Goal: Task Accomplishment & Management: Manage account settings

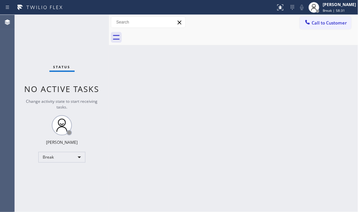
click at [84, 45] on div "Status No active tasks Change activity state to start receiving tasks. [PERSON_…" at bounding box center [62, 113] width 94 height 197
click at [78, 154] on div "Break" at bounding box center [61, 157] width 47 height 11
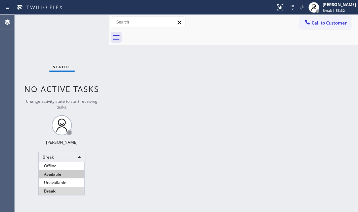
click at [63, 171] on li "Available" at bounding box center [62, 174] width 46 height 8
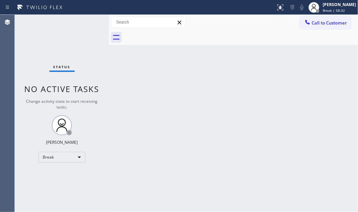
click at [205, 133] on div "Back to Dashboard Change Sender ID Customers Technicians Select a contact Outbo…" at bounding box center [233, 113] width 249 height 197
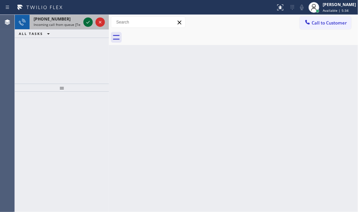
click at [89, 24] on icon at bounding box center [88, 22] width 8 height 8
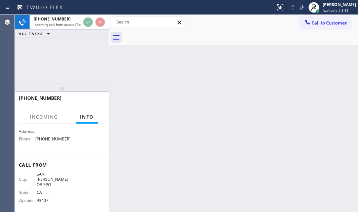
scroll to position [81, 0]
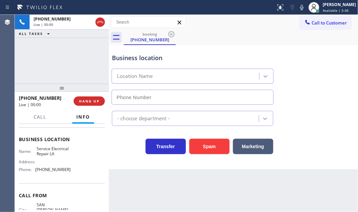
type input "[PHONE_NUMBER]"
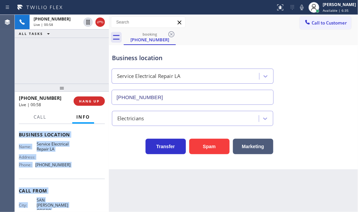
scroll to position [112, 0]
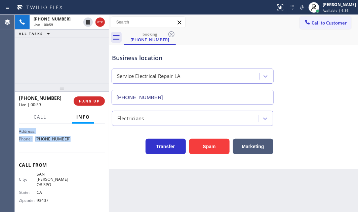
drag, startPoint x: 44, startPoint y: 183, endPoint x: 78, endPoint y: 144, distance: 51.7
click at [78, 144] on div "Context Queue: [Test] All Priority: 1 Customer Name: [PHONE_NUMBER] Phone: [PHO…" at bounding box center [62, 168] width 94 height 88
copy div "Customer Name: [PHONE_NUMBER] Phone: [PHONE_NUMBER] Address: Business location …"
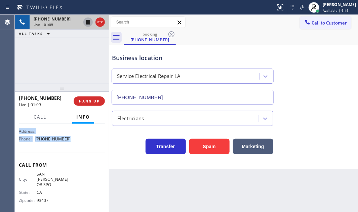
click at [86, 23] on icon at bounding box center [88, 22] width 8 height 8
click at [90, 21] on icon at bounding box center [88, 22] width 8 height 8
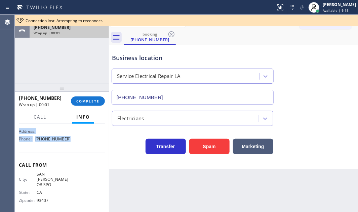
click at [84, 37] on div "[PHONE_NUMBER] Wrap up | 00:01" at bounding box center [68, 30] width 77 height 15
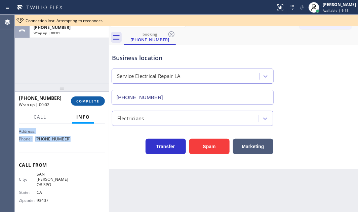
drag, startPoint x: 86, startPoint y: 102, endPoint x: 126, endPoint y: 107, distance: 40.3
click at [87, 102] on span "COMPLETE" at bounding box center [87, 101] width 23 height 5
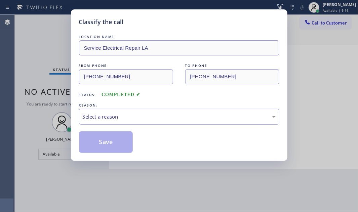
click at [145, 116] on div "Select a reason" at bounding box center [179, 117] width 193 height 8
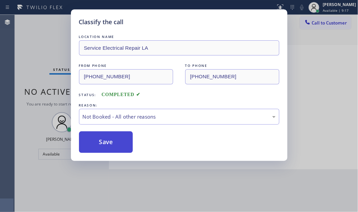
click at [95, 141] on button "Save" at bounding box center [106, 141] width 54 height 21
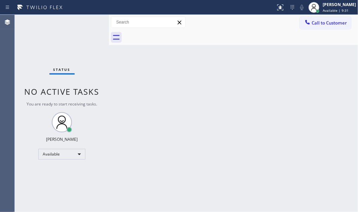
drag, startPoint x: 193, startPoint y: 77, endPoint x: 299, endPoint y: 56, distance: 107.4
click at [195, 76] on div "Back to Dashboard Change Sender ID Customers Technicians Select a contact Outbo…" at bounding box center [233, 113] width 249 height 197
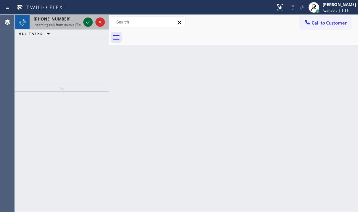
click at [88, 17] on button at bounding box center [87, 21] width 9 height 9
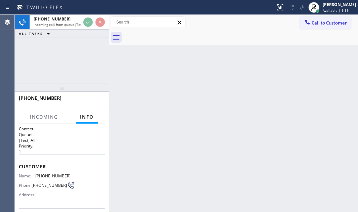
scroll to position [91, 0]
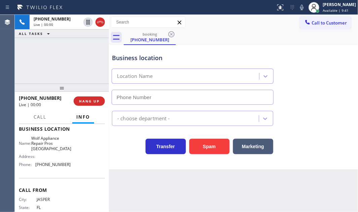
type input "[PHONE_NUMBER]"
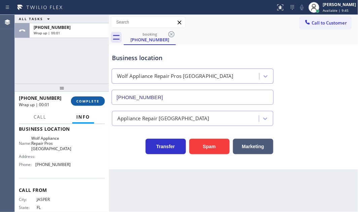
click at [93, 102] on span "COMPLETE" at bounding box center [87, 101] width 23 height 5
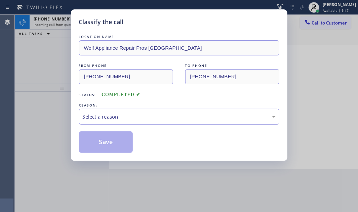
click at [153, 118] on div "Select a reason" at bounding box center [179, 117] width 193 height 8
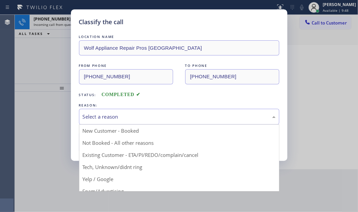
drag, startPoint x: 110, startPoint y: 167, endPoint x: 109, endPoint y: 148, distance: 18.8
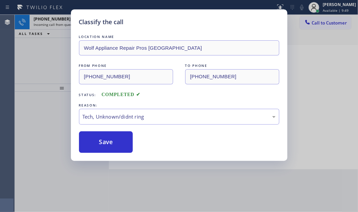
drag, startPoint x: 110, startPoint y: 140, endPoint x: 100, endPoint y: 127, distance: 16.3
click at [110, 139] on button "Save" at bounding box center [106, 141] width 54 height 21
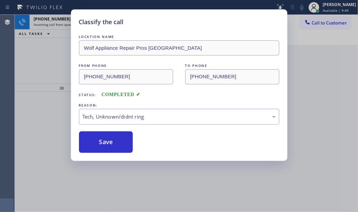
click at [62, 21] on div "Classify the call LOCATION NAME Wolf Appliance Repair Pros Tampa FROM PHONE [PH…" at bounding box center [179, 106] width 358 height 212
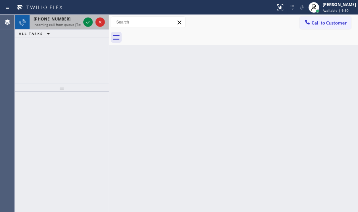
drag, startPoint x: 67, startPoint y: 24, endPoint x: 77, endPoint y: 24, distance: 10.4
click at [67, 24] on span "Incoming call from queue [Test] All" at bounding box center [62, 24] width 56 height 5
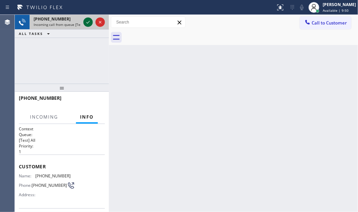
click at [86, 22] on icon at bounding box center [88, 22] width 8 height 8
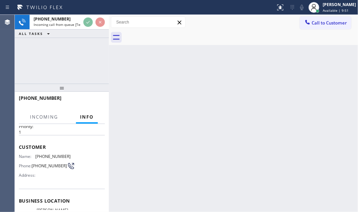
scroll to position [91, 0]
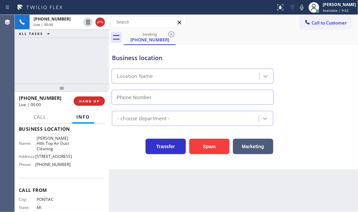
type input "[PHONE_NUMBER]"
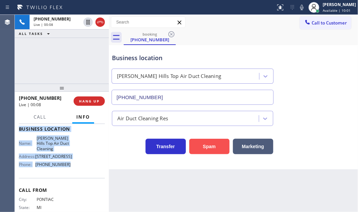
drag, startPoint x: 19, startPoint y: 163, endPoint x: 225, endPoint y: 147, distance: 206.2
click at [77, 180] on div "Context Queue: [Test] All Priority: 1 Customer Name: [PHONE_NUMBER] Phone: [PHO…" at bounding box center [62, 132] width 86 height 194
copy div "Customer Name: [PHONE_NUMBER] Phone: [PHONE_NUMBER] Address: Business location …"
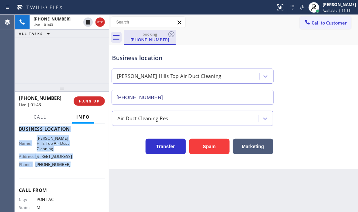
drag, startPoint x: 87, startPoint y: 20, endPoint x: 143, endPoint y: 44, distance: 60.8
click at [87, 20] on icon at bounding box center [88, 22] width 8 height 8
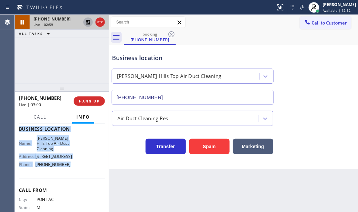
click at [87, 21] on icon at bounding box center [88, 22] width 5 height 5
click at [88, 22] on icon at bounding box center [88, 22] width 8 height 8
click at [89, 21] on icon at bounding box center [88, 22] width 5 height 5
click at [103, 25] on icon at bounding box center [100, 22] width 8 height 8
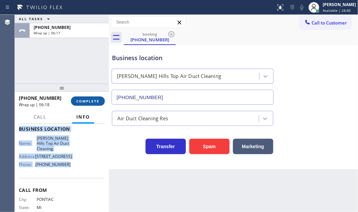
click at [89, 100] on span "COMPLETE" at bounding box center [87, 101] width 23 height 5
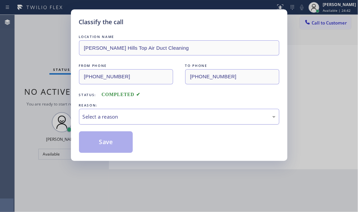
click at [148, 116] on div "Select a reason" at bounding box center [179, 117] width 193 height 8
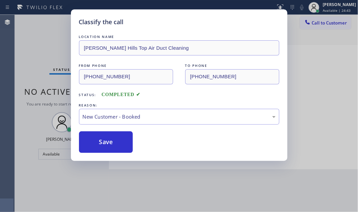
drag, startPoint x: 107, startPoint y: 137, endPoint x: 337, endPoint y: 174, distance: 233.3
click at [113, 136] on button "Save" at bounding box center [106, 141] width 54 height 21
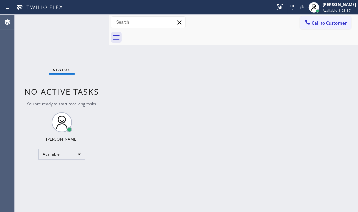
click at [216, 53] on div "Back to Dashboard Change Sender ID Customers Technicians Select a contact Outbo…" at bounding box center [233, 113] width 249 height 197
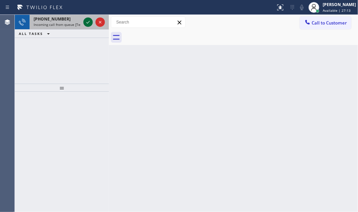
click at [87, 23] on icon at bounding box center [87, 22] width 3 height 3
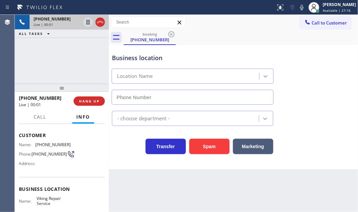
scroll to position [61, 0]
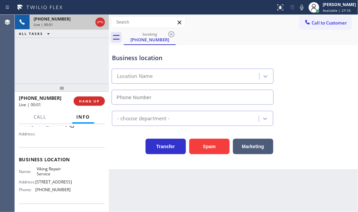
type input "[PHONE_NUMBER]"
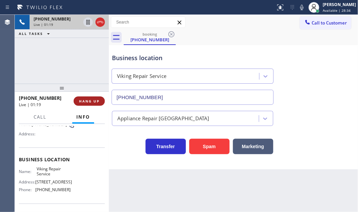
click at [95, 101] on span "HANG UP" at bounding box center [89, 101] width 20 height 5
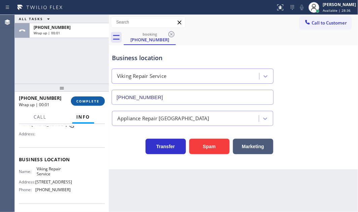
click at [89, 101] on span "COMPLETE" at bounding box center [87, 101] width 23 height 5
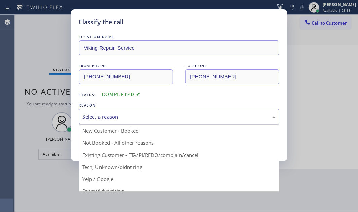
click at [216, 114] on div "Select a reason" at bounding box center [179, 117] width 193 height 8
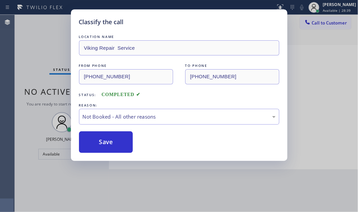
drag, startPoint x: 106, startPoint y: 141, endPoint x: 124, endPoint y: 128, distance: 22.4
click at [106, 140] on button "Save" at bounding box center [106, 141] width 54 height 21
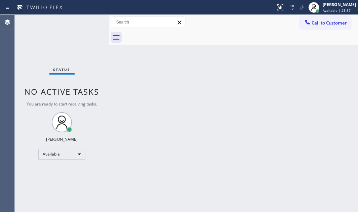
drag, startPoint x: 153, startPoint y: 104, endPoint x: 183, endPoint y: 105, distance: 29.9
click at [154, 104] on div "Back to Dashboard Change Sender ID Customers Technicians Select a contact Outbo…" at bounding box center [233, 113] width 249 height 197
drag, startPoint x: 134, startPoint y: 115, endPoint x: 146, endPoint y: 120, distance: 13.4
click at [135, 115] on div "Back to Dashboard Change Sender ID Customers Technicians Select a contact Outbo…" at bounding box center [233, 113] width 249 height 197
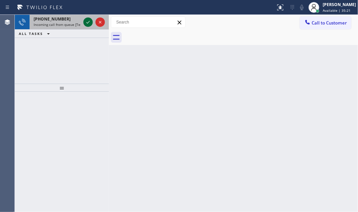
click at [87, 21] on icon at bounding box center [88, 22] width 8 height 8
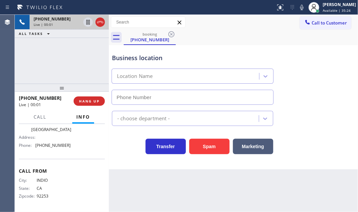
scroll to position [50, 0]
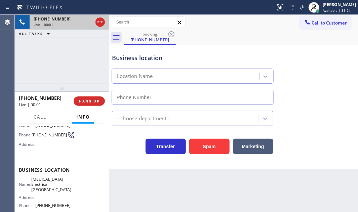
type input "[PHONE_NUMBER]"
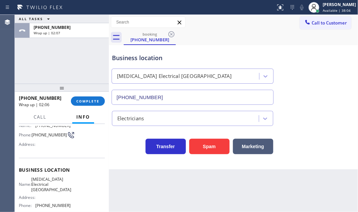
click at [20, 63] on div "ALL TASKS ALL TASKS ACTIVE TASKS TASKS IN WRAP UP [PHONE_NUMBER] Wrap up | 02:07" at bounding box center [62, 49] width 94 height 69
click at [90, 101] on span "COMPLETE" at bounding box center [87, 101] width 23 height 5
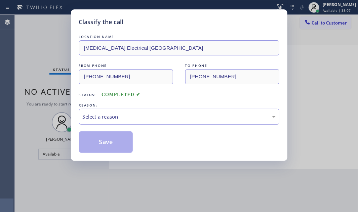
drag, startPoint x: 137, startPoint y: 118, endPoint x: 135, endPoint y: 123, distance: 5.2
click at [136, 118] on div "Select a reason" at bounding box center [179, 117] width 193 height 8
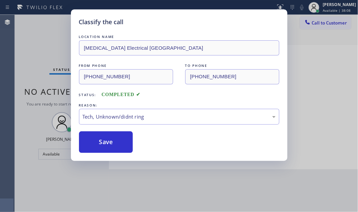
drag, startPoint x: 109, startPoint y: 167, endPoint x: 109, endPoint y: 162, distance: 5.4
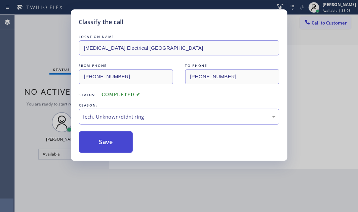
click at [111, 148] on button "Save" at bounding box center [106, 141] width 54 height 21
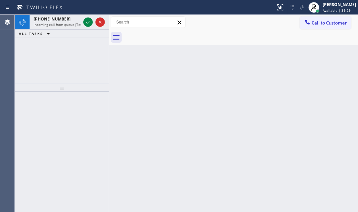
click at [27, 57] on div "[PHONE_NUMBER] Incoming call from queue [Test] All ALL TASKS ALL TASKS ACTIVE T…" at bounding box center [62, 49] width 94 height 69
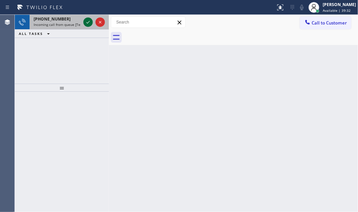
click at [89, 18] on icon at bounding box center [88, 22] width 8 height 8
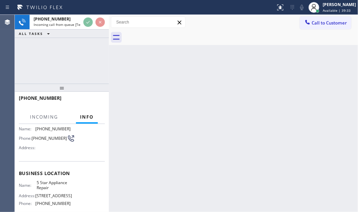
scroll to position [91, 0]
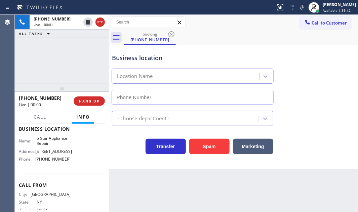
type input "[PHONE_NUMBER]"
click at [23, 64] on div "[PHONE_NUMBER] Live | 00:08 ALL TASKS ALL TASKS ACTIVE TASKS TASKS IN WRAP UP" at bounding box center [62, 49] width 94 height 69
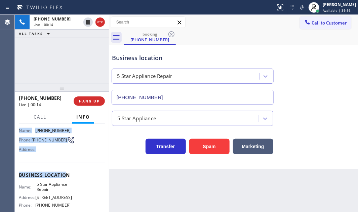
scroll to position [61, 0]
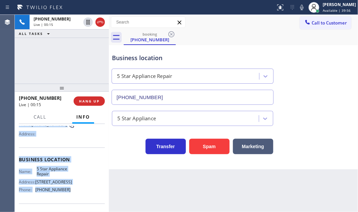
drag, startPoint x: 18, startPoint y: 163, endPoint x: 71, endPoint y: 191, distance: 59.8
click at [71, 191] on div "Context Queue: [Test] All Priority: 1 Customer Name: [PHONE_NUMBER] Phone: [PHO…" at bounding box center [62, 168] width 94 height 88
copy div "Customer Name: [PHONE_NUMBER] Phone: [PHONE_NUMBER] Address: Business location …"
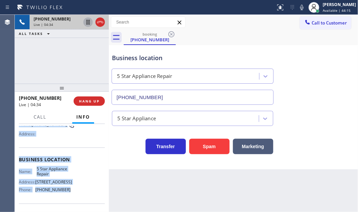
click at [87, 22] on icon at bounding box center [88, 22] width 8 height 8
click at [87, 23] on icon at bounding box center [88, 22] width 5 height 5
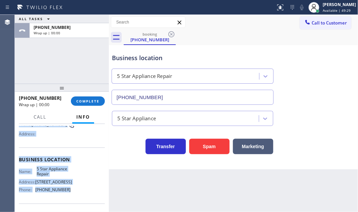
drag, startPoint x: 101, startPoint y: 22, endPoint x: 110, endPoint y: 27, distance: 9.9
click at [89, 100] on span "COMPLETE" at bounding box center [87, 101] width 23 height 5
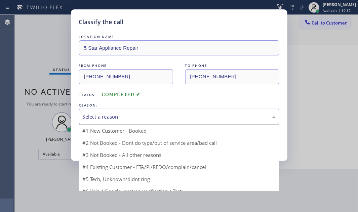
click at [113, 121] on div "Select a reason" at bounding box center [179, 117] width 200 height 16
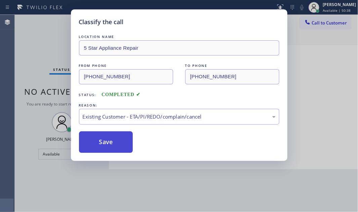
click at [96, 146] on button "Save" at bounding box center [106, 141] width 54 height 21
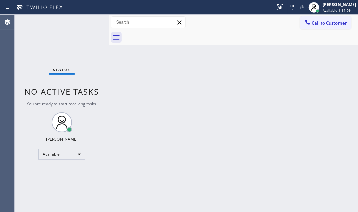
click at [199, 96] on div "Back to Dashboard Change Sender ID Customers Technicians Select a contact Outbo…" at bounding box center [233, 113] width 249 height 197
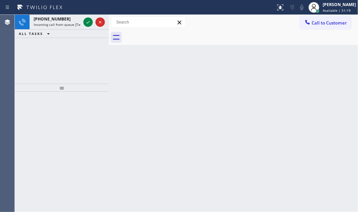
click at [217, 62] on div "Back to Dashboard Change Sender ID Customers Technicians Select a contact Outbo…" at bounding box center [233, 113] width 249 height 197
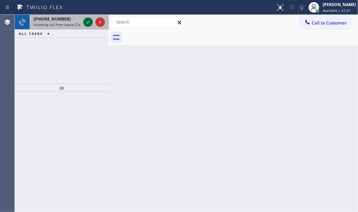
click at [88, 24] on icon at bounding box center [88, 22] width 8 height 8
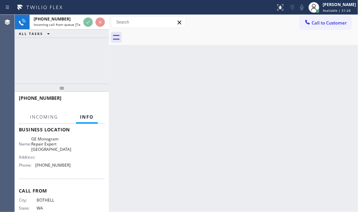
scroll to position [91, 0]
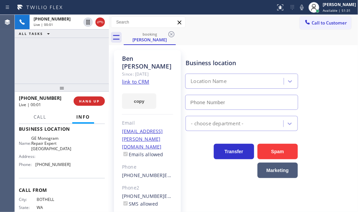
type input "[PHONE_NUMBER]"
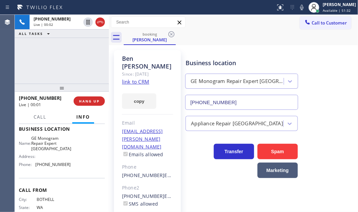
click at [30, 59] on div "[PHONE_NUMBER] Live | 00:02 ALL TASKS ALL TASKS ACTIVE TASKS TASKS IN WRAP UP" at bounding box center [62, 49] width 94 height 69
click at [141, 78] on link "link to CRM" at bounding box center [135, 81] width 27 height 7
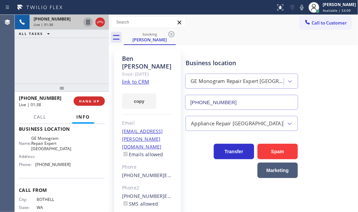
click at [88, 21] on icon at bounding box center [88, 22] width 8 height 8
click at [84, 20] on icon at bounding box center [88, 22] width 8 height 8
click at [97, 97] on button "HANG UP" at bounding box center [89, 100] width 31 height 9
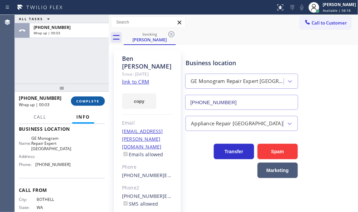
click at [91, 102] on span "COMPLETE" at bounding box center [87, 101] width 23 height 5
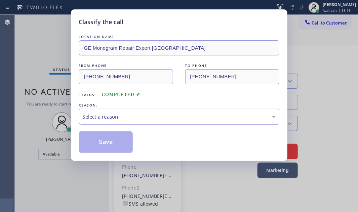
click at [168, 120] on div "Select a reason" at bounding box center [179, 117] width 193 height 8
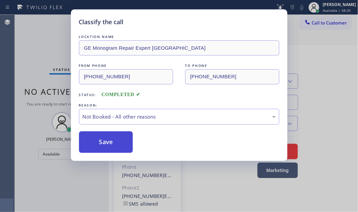
drag, startPoint x: 111, startPoint y: 141, endPoint x: 121, endPoint y: 143, distance: 9.9
click at [111, 141] on button "Save" at bounding box center [106, 141] width 54 height 21
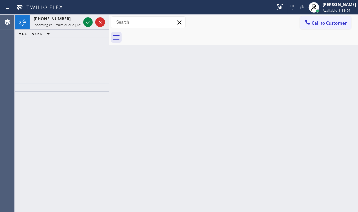
click at [131, 84] on div "Back to Dashboard Change Sender ID Customers Technicians Select a contact Outbo…" at bounding box center [233, 113] width 249 height 197
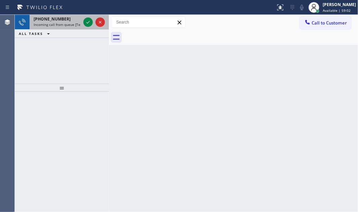
click at [58, 20] on span "[PHONE_NUMBER]" at bounding box center [52, 19] width 37 height 6
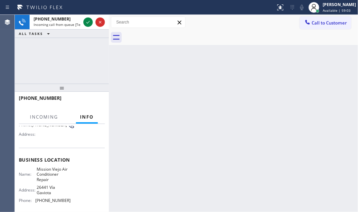
scroll to position [61, 0]
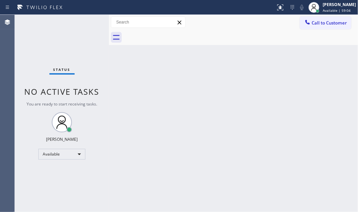
click at [88, 24] on div "Status No active tasks You are ready to start receiving tasks. [PERSON_NAME] Av…" at bounding box center [62, 113] width 94 height 197
click at [165, 111] on div "Back to Dashboard Change Sender ID Customers Technicians Select a contact Outbo…" at bounding box center [233, 113] width 249 height 197
click at [163, 118] on div "Back to Dashboard Change Sender ID Customers Technicians Select a contact Outbo…" at bounding box center [233, 113] width 249 height 197
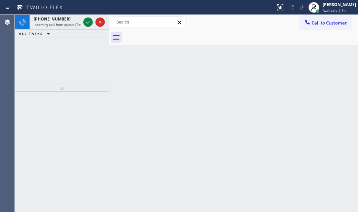
drag, startPoint x: 86, startPoint y: 24, endPoint x: 97, endPoint y: 64, distance: 42.5
click at [86, 24] on icon at bounding box center [88, 22] width 8 height 8
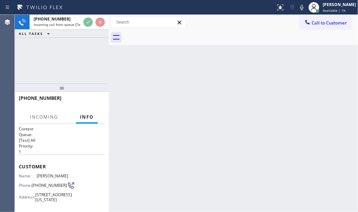
click at [138, 132] on div "Back to Dashboard Change Sender ID Customers Technicians Select a contact Outbo…" at bounding box center [233, 113] width 249 height 197
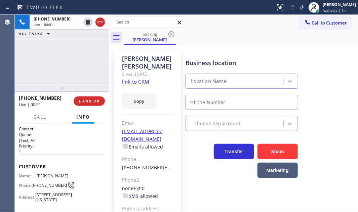
type input "[PHONE_NUMBER]"
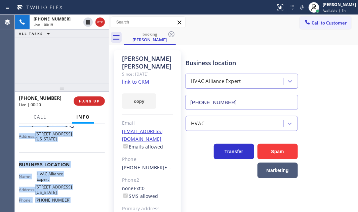
scroll to position [91, 0]
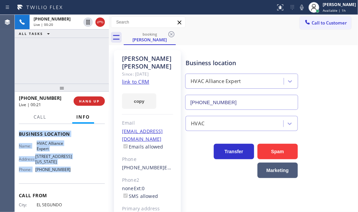
drag, startPoint x: 19, startPoint y: 164, endPoint x: 91, endPoint y: 184, distance: 74.3
click at [77, 183] on div "Context Queue: [Test] All Priority: 1 Customer Name: [PERSON_NAME] Phone: [PHON…" at bounding box center [62, 135] width 86 height 200
copy div "Customer Name: [PERSON_NAME] Phone: [PHONE_NUMBER] Address: [STREET_ADDRESS][US…"
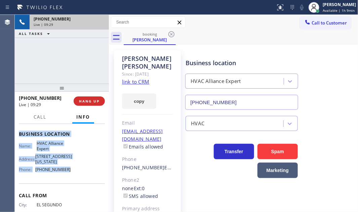
click at [96, 21] on div "[PHONE_NUMBER]" at bounding box center [69, 19] width 71 height 6
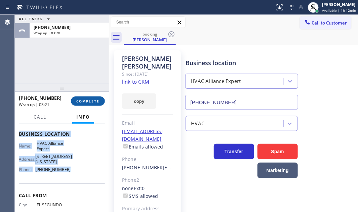
click at [92, 102] on span "COMPLETE" at bounding box center [87, 101] width 23 height 5
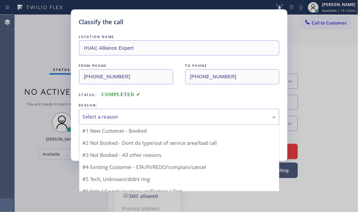
click at [119, 115] on div "Select a reason" at bounding box center [179, 117] width 193 height 8
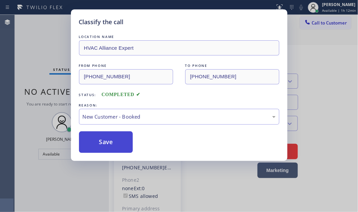
click at [98, 138] on button "Save" at bounding box center [106, 141] width 54 height 21
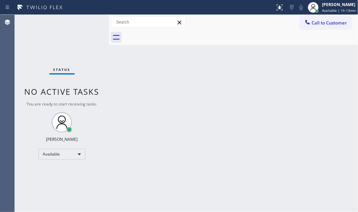
click at [328, 63] on div "Back to Dashboard Change Sender ID Customers Technicians Select a contact Outbo…" at bounding box center [233, 113] width 249 height 197
click at [321, 136] on div "Back to Dashboard Change Sender ID Customers Technicians Select a contact Outbo…" at bounding box center [233, 113] width 249 height 197
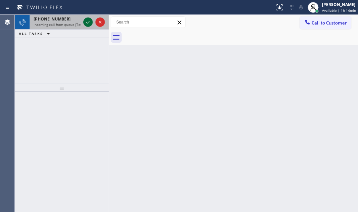
click at [87, 25] on icon at bounding box center [88, 22] width 8 height 8
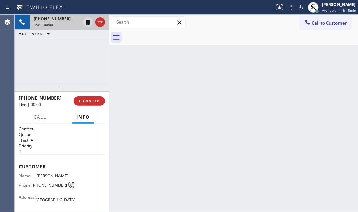
scroll to position [61, 0]
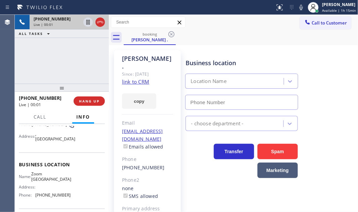
type input "[PHONE_NUMBER]"
drag, startPoint x: 141, startPoint y: 74, endPoint x: 150, endPoint y: 75, distance: 9.8
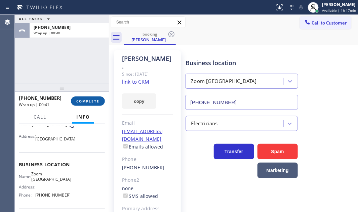
click at [94, 97] on button "COMPLETE" at bounding box center [88, 100] width 34 height 9
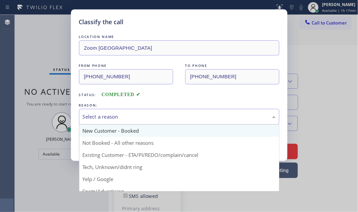
drag, startPoint x: 177, startPoint y: 117, endPoint x: 167, endPoint y: 134, distance: 19.6
click at [177, 117] on div "Select a reason" at bounding box center [179, 117] width 193 height 8
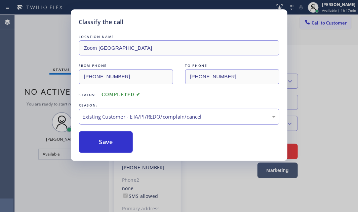
click at [141, 114] on div "Existing Customer - ETA/PI/REDO/complain/cancel" at bounding box center [179, 117] width 193 height 8
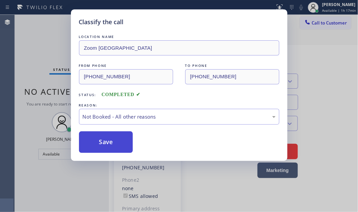
click at [92, 142] on button "Save" at bounding box center [106, 141] width 54 height 21
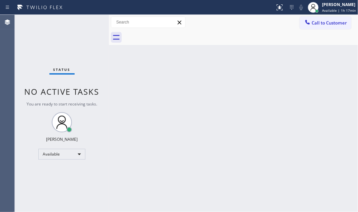
click at [218, 118] on div "Back to Dashboard Change Sender ID Customers Technicians Select a contact Outbo…" at bounding box center [233, 113] width 249 height 197
click at [71, 155] on div "Available" at bounding box center [61, 154] width 47 height 11
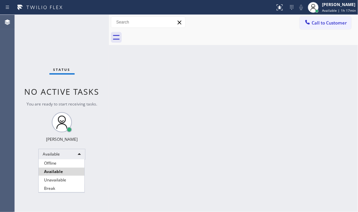
drag, startPoint x: 56, startPoint y: 186, endPoint x: 218, endPoint y: 156, distance: 165.0
click at [58, 185] on li "Break" at bounding box center [62, 188] width 46 height 8
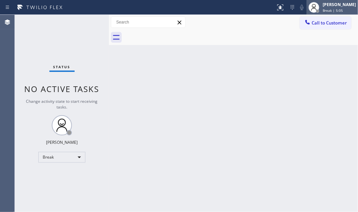
click at [324, 4] on div "[PERSON_NAME]" at bounding box center [338, 5] width 33 height 6
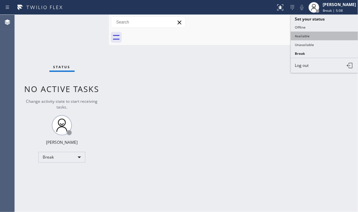
click at [305, 34] on button "Available" at bounding box center [324, 36] width 67 height 9
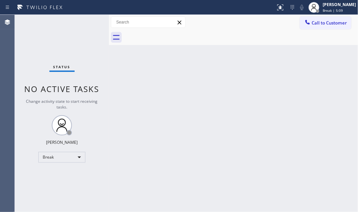
click at [182, 77] on div "Back to Dashboard Change Sender ID Customers Technicians Select a contact Outbo…" at bounding box center [233, 113] width 249 height 197
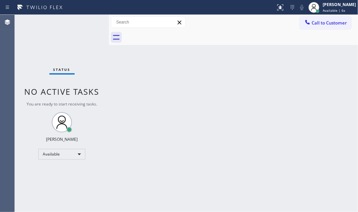
drag, startPoint x: 251, startPoint y: 95, endPoint x: 255, endPoint y: 92, distance: 5.5
click at [252, 93] on div "Back to Dashboard Change Sender ID Customers Technicians Select a contact Outbo…" at bounding box center [233, 113] width 249 height 197
click at [165, 124] on div "Back to Dashboard Change Sender ID Customers Technicians Select a contact Outbo…" at bounding box center [233, 113] width 249 height 197
click at [188, 103] on div "Back to Dashboard Change Sender ID Customers Technicians Select a contact Outbo…" at bounding box center [233, 113] width 249 height 197
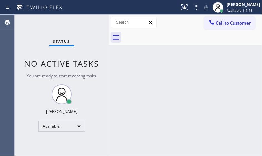
drag, startPoint x: 339, startPoint y: 0, endPoint x: 137, endPoint y: 73, distance: 214.8
click at [137, 73] on div "Back to Dashboard Change Sender ID Customers Technicians Select a contact Outbo…" at bounding box center [186, 85] width 154 height 141
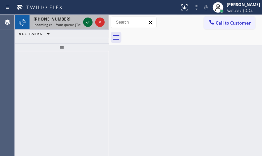
click at [85, 22] on icon at bounding box center [88, 22] width 8 height 8
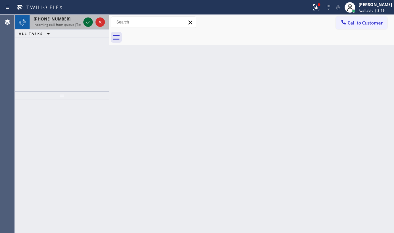
click at [88, 22] on icon at bounding box center [88, 22] width 8 height 8
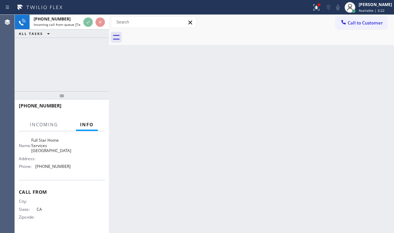
scroll to position [66, 0]
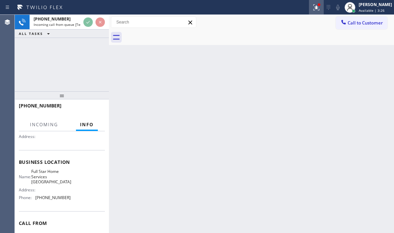
click at [312, 9] on icon at bounding box center [316, 7] width 8 height 8
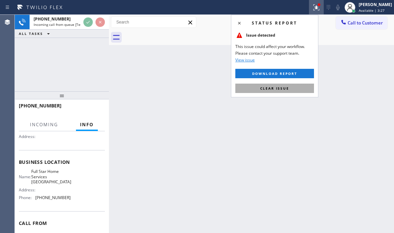
click at [289, 90] on button "Clear issue" at bounding box center [274, 88] width 79 height 9
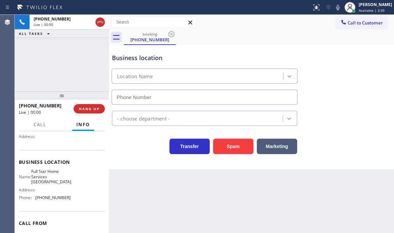
type input "[PHONE_NUMBER]"
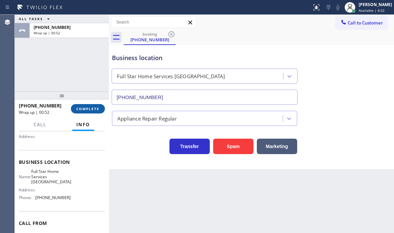
click at [93, 107] on span "COMPLETE" at bounding box center [87, 108] width 23 height 5
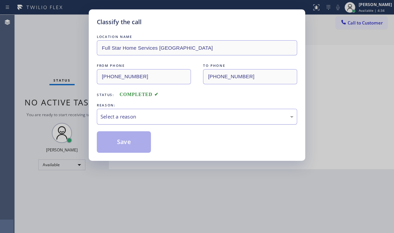
click at [205, 120] on div "Select a reason" at bounding box center [196, 117] width 193 height 8
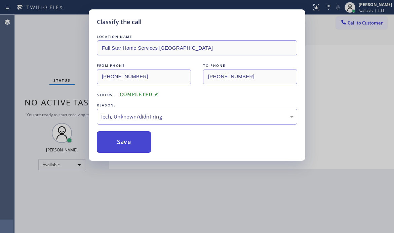
click at [126, 141] on button "Save" at bounding box center [124, 141] width 54 height 21
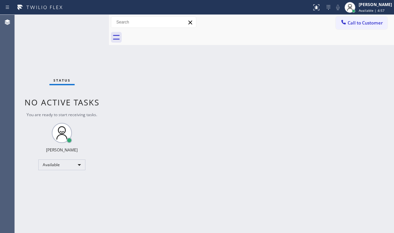
click at [156, 143] on div "Back to Dashboard Change Sender ID Customers Technicians Select a contact Outbo…" at bounding box center [251, 124] width 285 height 218
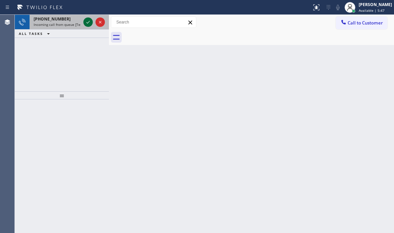
click at [89, 19] on icon at bounding box center [88, 22] width 8 height 8
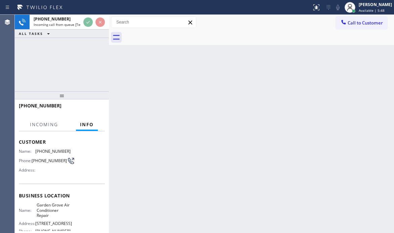
scroll to position [99, 0]
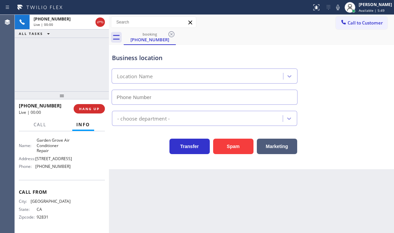
type input "[PHONE_NUMBER]"
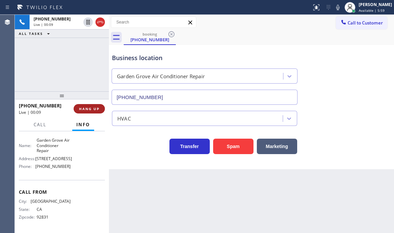
click at [100, 106] on button "HANG UP" at bounding box center [89, 108] width 31 height 9
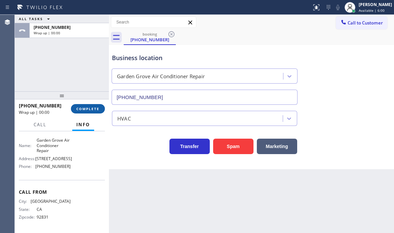
click at [93, 109] on span "COMPLETE" at bounding box center [87, 108] width 23 height 5
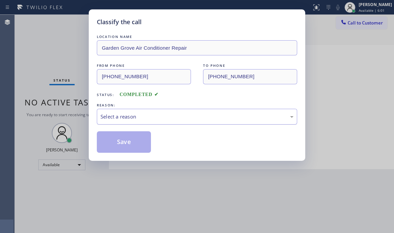
click at [157, 112] on div "Select a reason" at bounding box center [197, 117] width 200 height 16
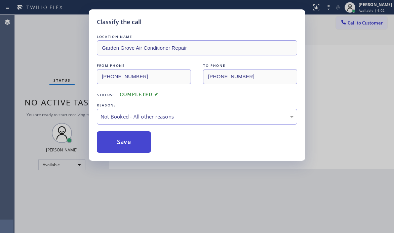
click at [122, 140] on button "Save" at bounding box center [124, 141] width 54 height 21
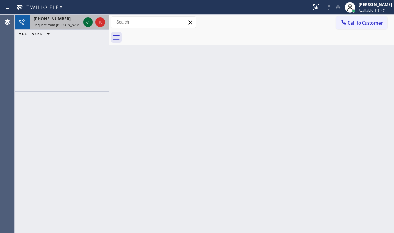
click at [89, 22] on icon at bounding box center [87, 22] width 3 height 3
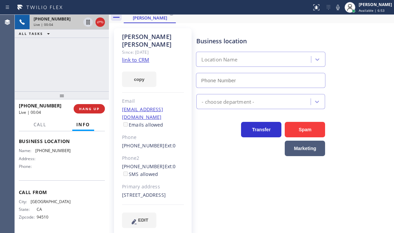
scroll to position [99, 0]
click at [88, 23] on icon at bounding box center [87, 22] width 3 height 5
click at [88, 23] on icon at bounding box center [88, 22] width 8 height 8
click at [101, 23] on icon at bounding box center [100, 22] width 8 height 8
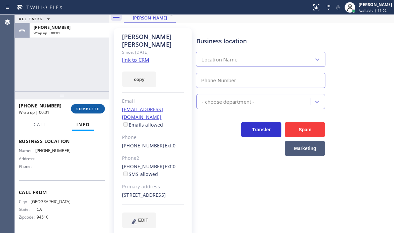
click at [82, 107] on span "COMPLETE" at bounding box center [87, 108] width 23 height 5
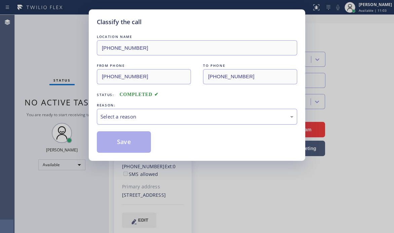
click at [156, 118] on div "Select a reason" at bounding box center [196, 117] width 193 height 8
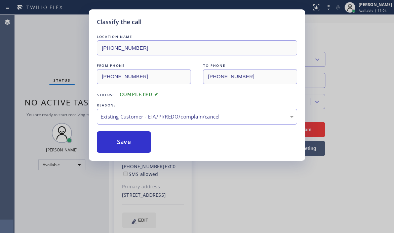
drag, startPoint x: 117, startPoint y: 142, endPoint x: 160, endPoint y: 142, distance: 43.3
click at [118, 141] on button "Save" at bounding box center [124, 141] width 54 height 21
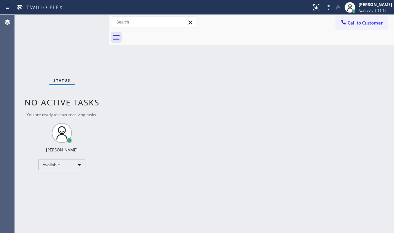
click at [172, 97] on div "Back to Dashboard Change Sender ID Customers Technicians Select a contact Outbo…" at bounding box center [251, 124] width 285 height 218
click at [89, 21] on div "Status No active tasks You are ready to start receiving tasks. [PERSON_NAME] Av…" at bounding box center [62, 124] width 94 height 218
click at [85, 24] on div "Status No active tasks You are ready to start receiving tasks. [PERSON_NAME] Av…" at bounding box center [62, 124] width 94 height 218
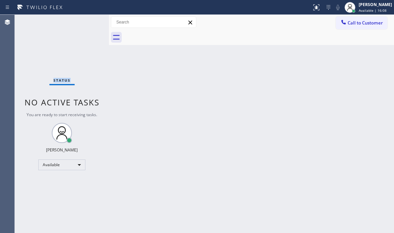
click at [85, 24] on div "Status No active tasks You are ready to start receiving tasks. [PERSON_NAME] Av…" at bounding box center [62, 124] width 94 height 218
click at [84, 24] on div "Status No active tasks You are ready to start receiving tasks. [PERSON_NAME] Av…" at bounding box center [62, 124] width 94 height 218
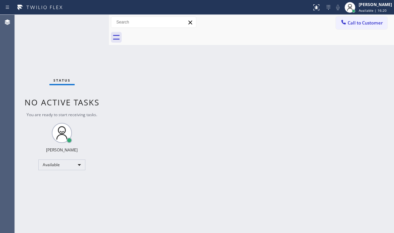
click at [82, 20] on div "Status No active tasks You are ready to start receiving tasks. [PERSON_NAME] Av…" at bounding box center [62, 124] width 94 height 218
click at [86, 22] on div "Status No active tasks You are ready to start receiving tasks. [PERSON_NAME] Av…" at bounding box center [62, 124] width 94 height 218
click at [80, 21] on div "Status No active tasks You are ready to start receiving tasks. [PERSON_NAME] Av…" at bounding box center [62, 124] width 94 height 218
click at [86, 21] on div "Status No active tasks You are ready to start receiving tasks. [PERSON_NAME] Av…" at bounding box center [62, 124] width 94 height 218
click at [84, 20] on div "Status No active tasks You are ready to start receiving tasks. [PERSON_NAME] Av…" at bounding box center [62, 124] width 94 height 218
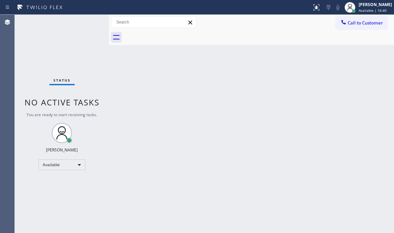
click at [86, 24] on div "Status No active tasks You are ready to start receiving tasks. [PERSON_NAME] Av…" at bounding box center [62, 124] width 94 height 218
click at [86, 23] on div "Status No active tasks You are ready to start receiving tasks. [PERSON_NAME] Av…" at bounding box center [62, 124] width 94 height 218
click at [76, 19] on div "Status No active tasks You are ready to start receiving tasks. [PERSON_NAME] Av…" at bounding box center [62, 124] width 94 height 218
click at [80, 23] on div "Status No active tasks You are ready to start receiving tasks. [PERSON_NAME] Av…" at bounding box center [62, 124] width 94 height 218
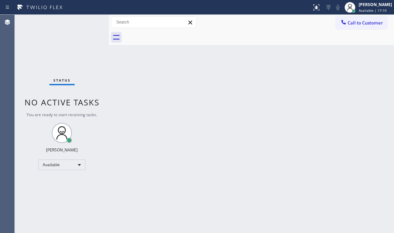
click at [85, 25] on div "Status No active tasks You are ready to start receiving tasks. [PERSON_NAME] Av…" at bounding box center [62, 124] width 94 height 218
click at [86, 23] on div "Status No active tasks You are ready to start receiving tasks. [PERSON_NAME] Av…" at bounding box center [62, 124] width 94 height 218
click at [86, 24] on div "Status No active tasks You are ready to start receiving tasks. [PERSON_NAME] Av…" at bounding box center [62, 124] width 94 height 218
click at [88, 23] on div "Status No active tasks You are ready to start receiving tasks. [PERSON_NAME] Av…" at bounding box center [62, 124] width 94 height 218
click at [89, 22] on div "Status No active tasks You are ready to start receiving tasks. [PERSON_NAME] Av…" at bounding box center [62, 124] width 94 height 218
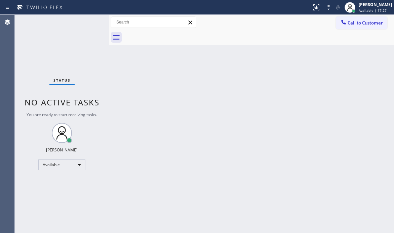
click at [87, 27] on div "Status No active tasks You are ready to start receiving tasks. [PERSON_NAME] Av…" at bounding box center [62, 124] width 94 height 218
click at [90, 23] on div "Status No active tasks You are ready to start receiving tasks. [PERSON_NAME] Av…" at bounding box center [62, 124] width 94 height 218
click at [85, 18] on div "Status No active tasks You are ready to start receiving tasks. [PERSON_NAME] Av…" at bounding box center [62, 124] width 94 height 218
click at [86, 19] on div "Status No active tasks You are ready to start receiving tasks. [PERSON_NAME] Av…" at bounding box center [62, 124] width 94 height 218
click at [84, 23] on div "Status No active tasks You are ready to start receiving tasks. [PERSON_NAME] Av…" at bounding box center [62, 124] width 94 height 218
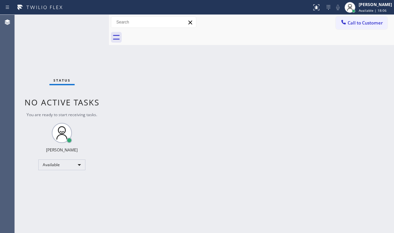
click at [75, 19] on div "Status No active tasks You are ready to start receiving tasks. [PERSON_NAME] Av…" at bounding box center [62, 124] width 94 height 218
click at [79, 26] on div "Status No active tasks You are ready to start receiving tasks. [PERSON_NAME] Av…" at bounding box center [62, 124] width 94 height 218
click at [93, 26] on div "Status No active tasks You are ready to start receiving tasks. [PERSON_NAME] Av…" at bounding box center [62, 124] width 94 height 218
click at [78, 25] on div "Status No active tasks You are ready to start receiving tasks. [PERSON_NAME] Av…" at bounding box center [62, 124] width 94 height 218
click at [84, 22] on div "Status No active tasks You are ready to start receiving tasks. [PERSON_NAME] Av…" at bounding box center [62, 124] width 94 height 218
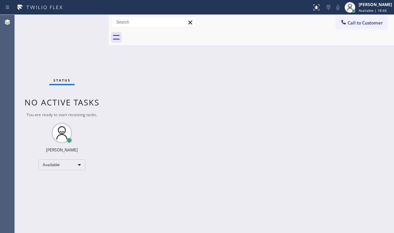
click at [81, 24] on div "Status No active tasks You are ready to start receiving tasks. [PERSON_NAME] Av…" at bounding box center [62, 124] width 94 height 218
click at [80, 20] on div "Status No active tasks You are ready to start receiving tasks. [PERSON_NAME] Av…" at bounding box center [62, 124] width 94 height 218
click at [84, 26] on div "Status No active tasks You are ready to start receiving tasks. [PERSON_NAME] Av…" at bounding box center [62, 124] width 94 height 218
click at [86, 21] on div "Status No active tasks You are ready to start receiving tasks. [PERSON_NAME] Av…" at bounding box center [62, 124] width 94 height 218
click at [81, 28] on div "Status No active tasks You are ready to start receiving tasks. [PERSON_NAME] Av…" at bounding box center [62, 124] width 94 height 218
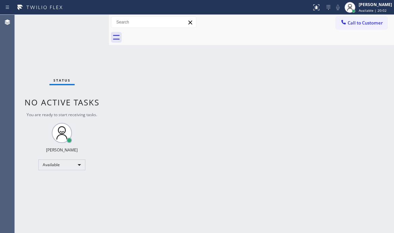
click at [85, 31] on div "Status No active tasks You are ready to start receiving tasks. [PERSON_NAME] Av…" at bounding box center [62, 124] width 94 height 218
click at [80, 20] on div "Status No active tasks You are ready to start receiving tasks. [PERSON_NAME] Av…" at bounding box center [62, 124] width 94 height 218
click at [357, 8] on span "Available | 20:17" at bounding box center [372, 10] width 28 height 5
click at [232, 70] on div "Back to Dashboard Change Sender ID Customers Technicians Select a contact Outbo…" at bounding box center [251, 124] width 285 height 218
click at [87, 27] on div "Status No active tasks You are ready to start receiving tasks. [PERSON_NAME] Av…" at bounding box center [62, 124] width 94 height 218
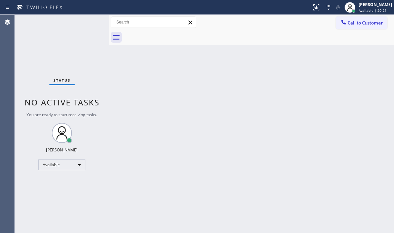
click at [87, 25] on div "Status No active tasks You are ready to start receiving tasks. [PERSON_NAME] Av…" at bounding box center [62, 124] width 94 height 218
click at [357, 12] on span "Available | 20:26" at bounding box center [372, 10] width 28 height 5
click at [357, 11] on span "Available | 21:36" at bounding box center [372, 10] width 28 height 5
click at [86, 22] on div "Status No active tasks You are ready to start receiving tasks. [PERSON_NAME] Av…" at bounding box center [62, 124] width 94 height 218
click at [75, 29] on div "Status No active tasks You are ready to start receiving tasks. [PERSON_NAME] Av…" at bounding box center [62, 124] width 94 height 218
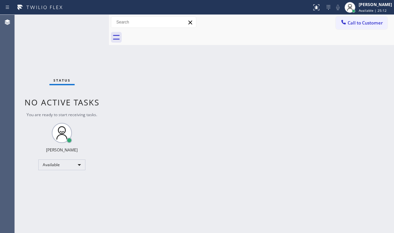
click at [284, 7] on div at bounding box center [156, 7] width 306 height 11
click at [357, 10] on span "Available | 25:13" at bounding box center [372, 10] width 28 height 5
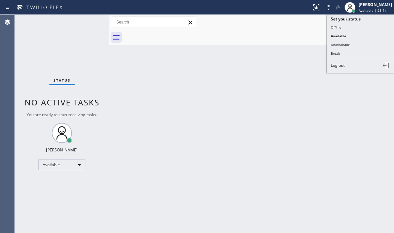
click at [247, 26] on div "Call to Customer Outbound call Location Search location Your caller id phone nu…" at bounding box center [251, 22] width 285 height 12
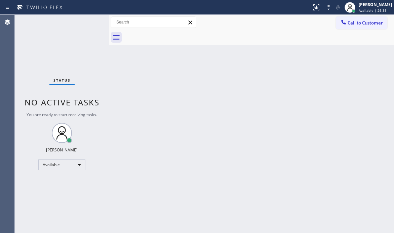
click at [277, 105] on div "Back to Dashboard Change Sender ID Customers Technicians Select a contact Outbo…" at bounding box center [251, 124] width 285 height 218
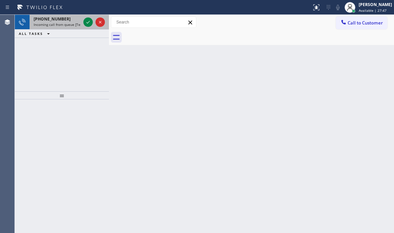
click at [66, 25] on span "Incoming call from queue [Test] All" at bounding box center [62, 24] width 56 height 5
click at [60, 22] on span "Incoming call from queue [Test] All" at bounding box center [62, 24] width 56 height 5
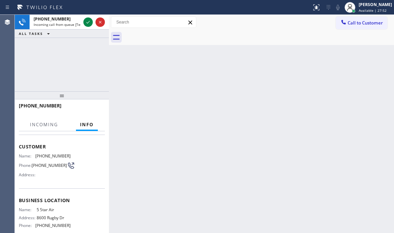
scroll to position [67, 0]
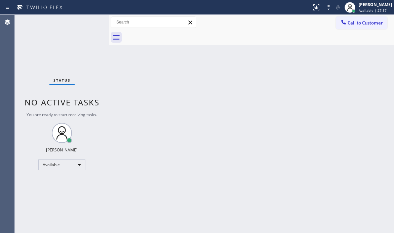
click at [82, 23] on div "Status No active tasks You are ready to start receiving tasks. [PERSON_NAME] Av…" at bounding box center [62, 124] width 94 height 218
click at [89, 23] on div "Status No active tasks You are ready to start receiving tasks. [PERSON_NAME] Av…" at bounding box center [62, 124] width 94 height 218
click at [321, 68] on div "Back to Dashboard Change Sender ID Customers Technicians Select a contact Outbo…" at bounding box center [251, 124] width 285 height 218
click at [357, 8] on span "Available | 28:06" at bounding box center [372, 10] width 28 height 5
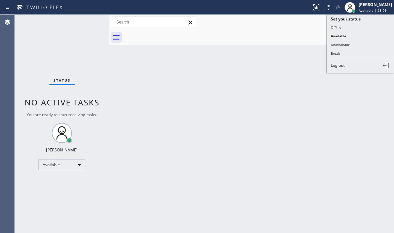
click at [242, 76] on div "Back to Dashboard Change Sender ID Customers Technicians Select a contact Outbo…" at bounding box center [251, 124] width 285 height 218
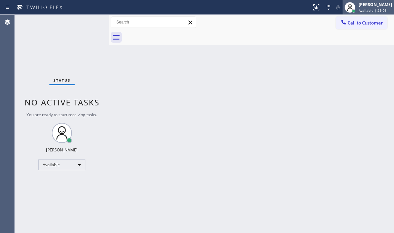
click at [357, 10] on span "Available | 29:05" at bounding box center [372, 10] width 28 height 5
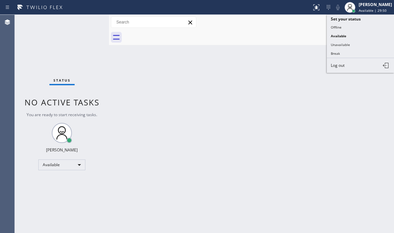
click at [255, 92] on div "Back to Dashboard Change Sender ID Customers Technicians Select a contact Outbo…" at bounding box center [251, 124] width 285 height 218
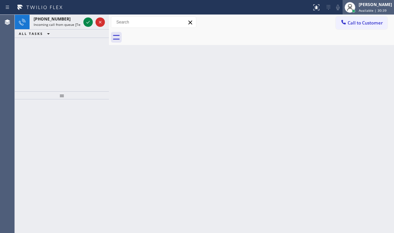
click at [357, 7] on div "[PERSON_NAME] Available | 30:39" at bounding box center [375, 7] width 37 height 12
click at [168, 61] on div "Back to Dashboard Change Sender ID Customers Technicians Select a contact Outbo…" at bounding box center [251, 124] width 285 height 218
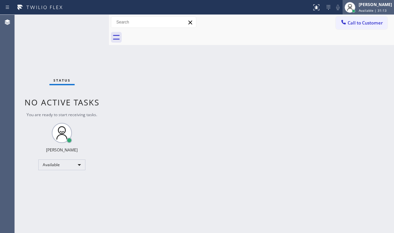
click at [357, 7] on div "[PERSON_NAME]" at bounding box center [374, 5] width 33 height 6
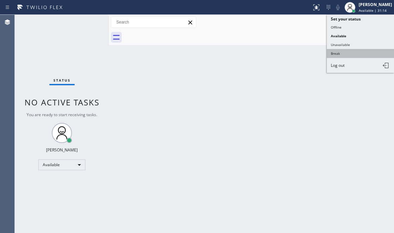
click at [341, 55] on button "Break" at bounding box center [360, 53] width 67 height 9
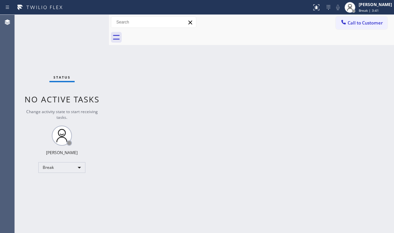
drag, startPoint x: 303, startPoint y: 123, endPoint x: 316, endPoint y: 122, distance: 13.4
click at [315, 123] on div "Back to Dashboard Change Sender ID Customers Technicians Select a contact Outbo…" at bounding box center [251, 124] width 285 height 218
drag, startPoint x: 87, startPoint y: 165, endPoint x: 82, endPoint y: 168, distance: 6.5
click at [87, 165] on div "Status No active tasks Change activity state to start receiving tasks. [PERSON_…" at bounding box center [62, 124] width 94 height 218
click at [79, 169] on div "Break" at bounding box center [61, 167] width 47 height 11
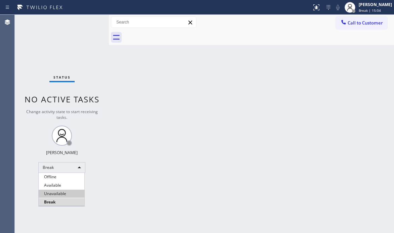
click at [60, 186] on li "Available" at bounding box center [62, 185] width 46 height 8
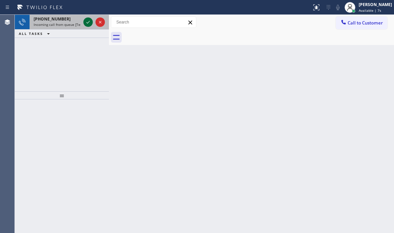
click at [90, 24] on icon at bounding box center [88, 22] width 8 height 8
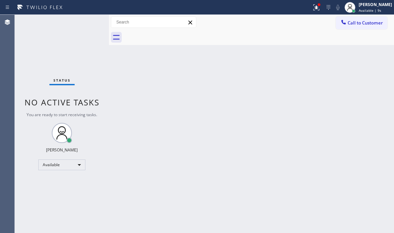
drag, startPoint x: 312, startPoint y: 7, endPoint x: 312, endPoint y: 54, distance: 46.7
click at [312, 8] on icon at bounding box center [316, 7] width 8 height 8
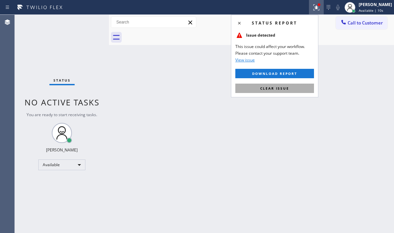
click at [290, 86] on button "Clear issue" at bounding box center [274, 88] width 79 height 9
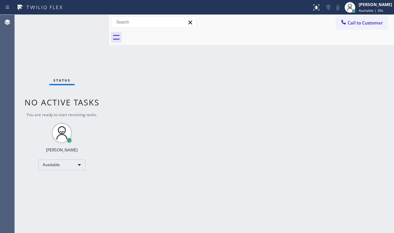
click at [82, 25] on div "Status No active tasks You are ready to start receiving tasks. [PERSON_NAME] Av…" at bounding box center [62, 124] width 94 height 218
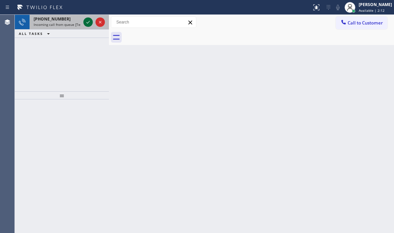
click at [87, 23] on icon at bounding box center [87, 22] width 3 height 3
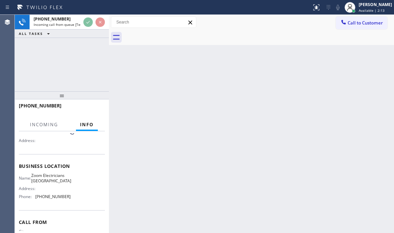
scroll to position [67, 0]
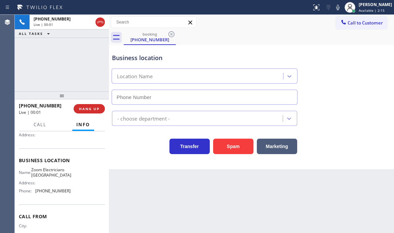
type input "[PHONE_NUMBER]"
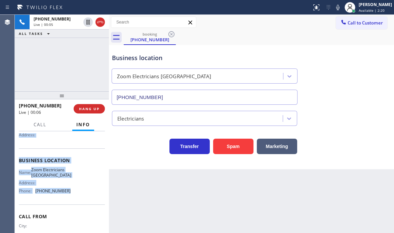
drag, startPoint x: 19, startPoint y: 171, endPoint x: 73, endPoint y: 203, distance: 63.1
click at [73, 203] on div "Context Queue: [Test] All Priority: 1 Customer Name: [PHONE_NUMBER] Phone: [PHO…" at bounding box center [62, 160] width 86 height 189
copy div "Customer Name: [PHONE_NUMBER] Phone: [PHONE_NUMBER] Address: Business location …"
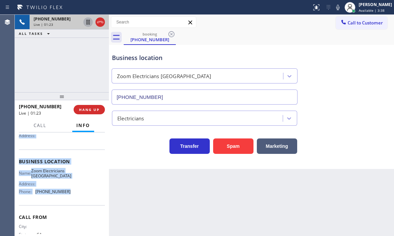
click at [88, 22] on icon at bounding box center [88, 22] width 8 height 8
click at [86, 23] on icon at bounding box center [88, 22] width 8 height 8
click at [99, 23] on icon at bounding box center [100, 22] width 8 height 8
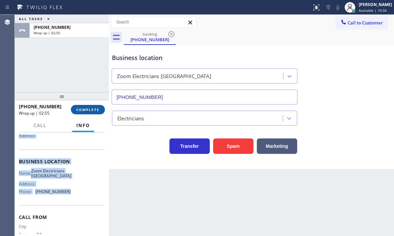
click at [88, 109] on span "COMPLETE" at bounding box center [87, 109] width 23 height 5
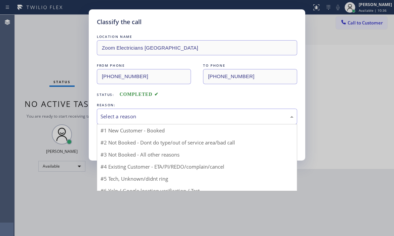
click at [142, 115] on div "Select a reason" at bounding box center [196, 117] width 193 height 8
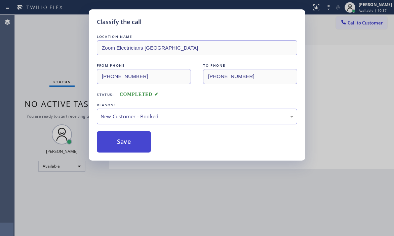
click at [126, 146] on button "Save" at bounding box center [124, 141] width 54 height 21
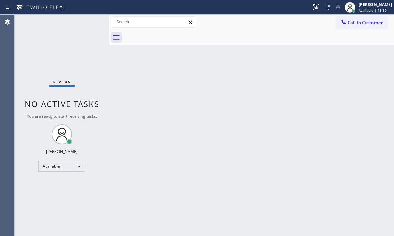
click at [100, 62] on div "Status No active tasks You are ready to start receiving tasks. [PERSON_NAME] Av…" at bounding box center [62, 126] width 94 height 222
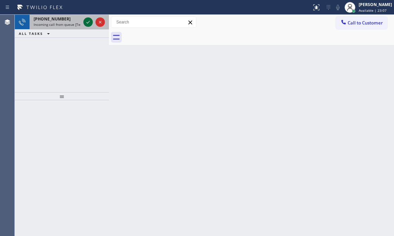
click at [88, 20] on icon at bounding box center [88, 22] width 8 height 8
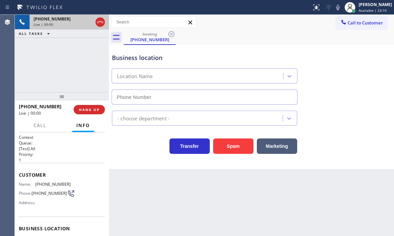
type input "[PHONE_NUMBER]"
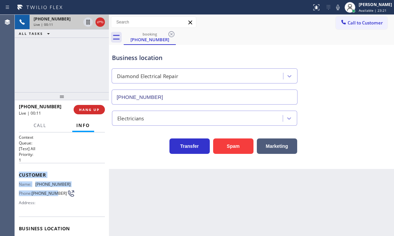
scroll to position [34, 0]
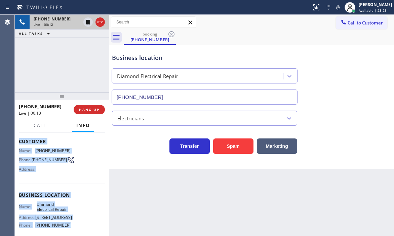
drag, startPoint x: 19, startPoint y: 174, endPoint x: 80, endPoint y: 223, distance: 78.6
click at [80, 212] on div "Context Queue: [Test] All Priority: 1 Customer Name: [PHONE_NUMBER] Phone: [PHO…" at bounding box center [62, 198] width 86 height 194
click at [76, 151] on div "Name: [PHONE_NUMBER] Phone: [PHONE_NUMBER] Address:" at bounding box center [62, 161] width 86 height 27
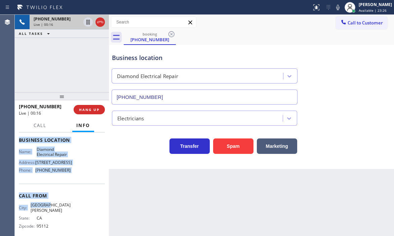
scroll to position [92, 0]
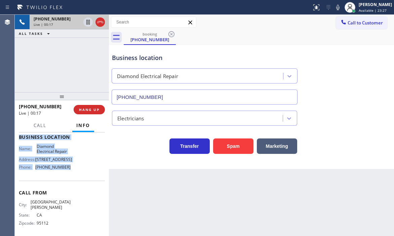
drag, startPoint x: 19, startPoint y: 141, endPoint x: 73, endPoint y: 180, distance: 66.8
click at [73, 180] on div "Context Queue: [Test] All Priority: 1 Customer Name: [PHONE_NUMBER] Phone: [PHO…" at bounding box center [62, 140] width 86 height 194
click at [88, 24] on icon at bounding box center [88, 22] width 8 height 8
click at [87, 23] on icon at bounding box center [88, 22] width 5 height 5
click at [102, 20] on icon at bounding box center [100, 22] width 8 height 8
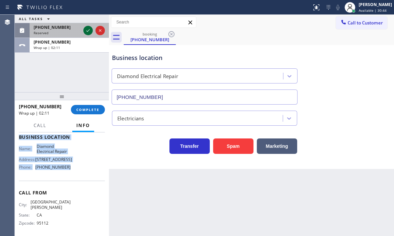
click at [91, 31] on icon at bounding box center [88, 31] width 8 height 8
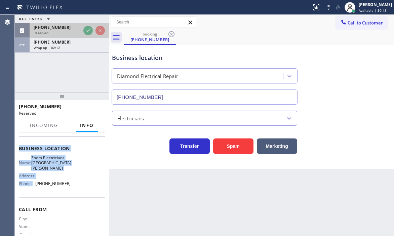
scroll to position [108, 0]
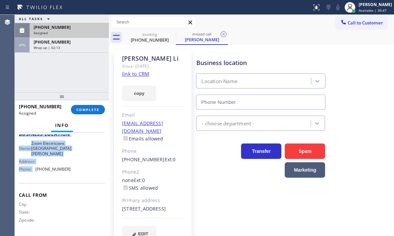
type input "[PHONE_NUMBER]"
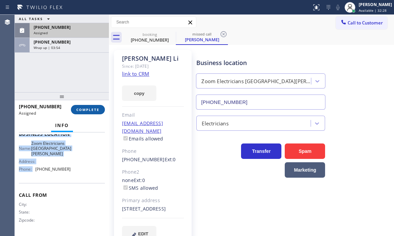
click at [90, 107] on button "COMPLETE" at bounding box center [88, 109] width 34 height 9
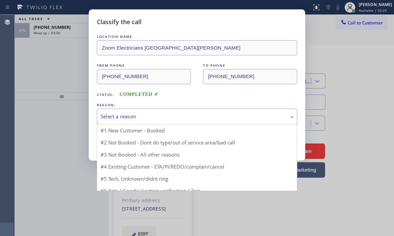
click at [146, 119] on div "Select a reason" at bounding box center [196, 117] width 193 height 8
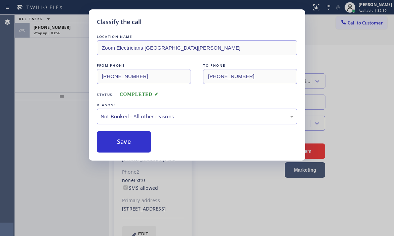
drag, startPoint x: 118, startPoint y: 140, endPoint x: 116, endPoint y: 131, distance: 9.9
click at [118, 140] on button "Save" at bounding box center [124, 141] width 54 height 21
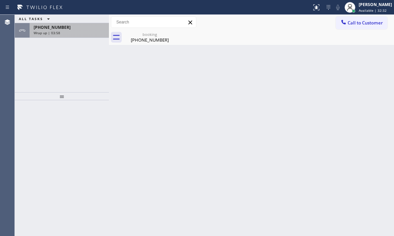
click at [71, 29] on div "[PHONE_NUMBER]" at bounding box center [69, 28] width 71 height 6
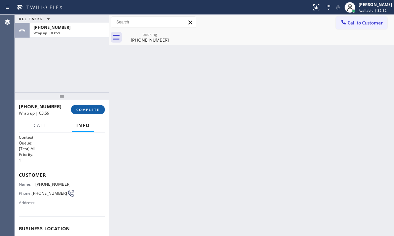
click at [82, 107] on button "COMPLETE" at bounding box center [88, 109] width 34 height 9
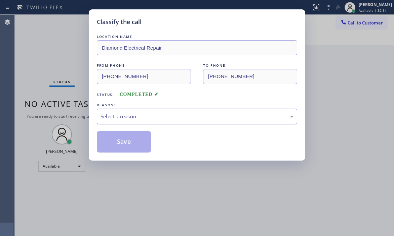
click at [175, 116] on div "Select a reason" at bounding box center [196, 117] width 193 height 8
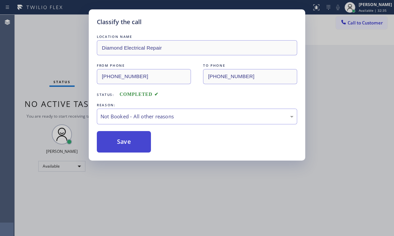
click at [122, 139] on button "Save" at bounding box center [124, 141] width 54 height 21
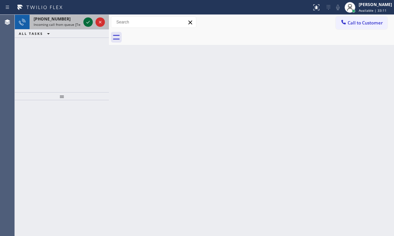
click at [87, 24] on icon at bounding box center [88, 22] width 8 height 8
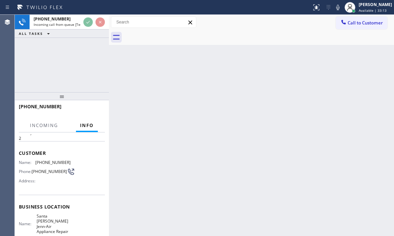
scroll to position [34, 0]
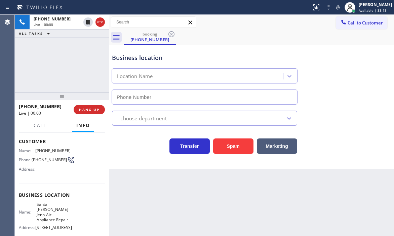
type input "[PHONE_NUMBER]"
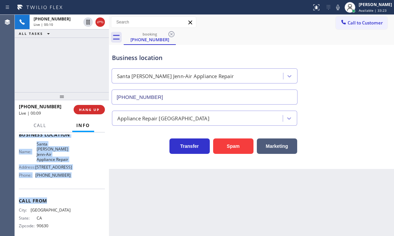
scroll to position [97, 0]
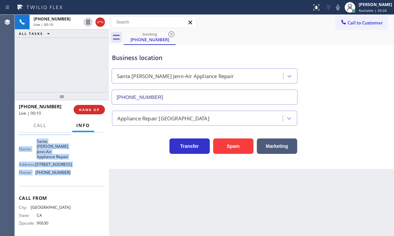
drag, startPoint x: 19, startPoint y: 140, endPoint x: 78, endPoint y: 180, distance: 72.0
click at [78, 180] on div "Context Queue: [Test] All Priority: 2 Customer Name: [PHONE_NUMBER] Phone: [PHO…" at bounding box center [62, 138] width 86 height 200
copy div "Customer Name: [PHONE_NUMBER] Phone: [PHONE_NUMBER] Address: Business location …"
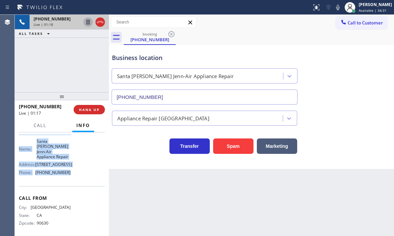
click at [88, 24] on icon at bounding box center [87, 22] width 3 height 5
click at [89, 20] on icon at bounding box center [88, 22] width 5 height 5
click at [89, 108] on span "HANG UP" at bounding box center [89, 109] width 20 height 5
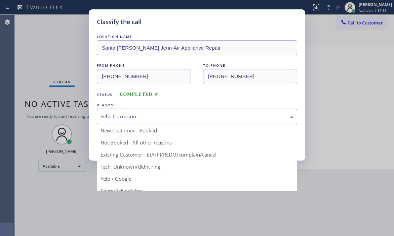
click at [173, 115] on div "Select a reason" at bounding box center [196, 117] width 193 height 8
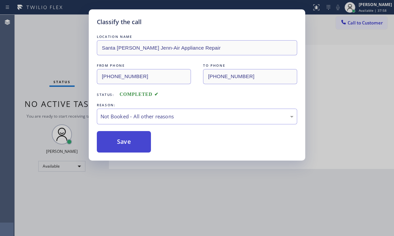
click at [126, 144] on button "Save" at bounding box center [124, 141] width 54 height 21
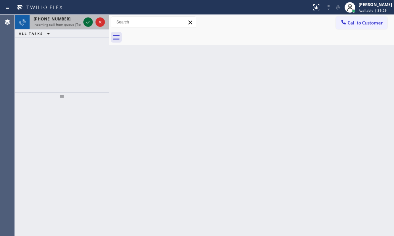
click at [88, 21] on icon at bounding box center [88, 22] width 8 height 8
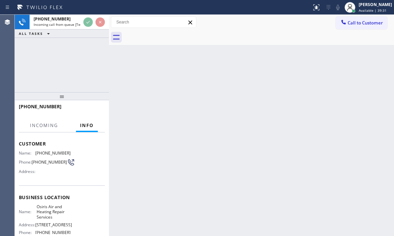
scroll to position [67, 0]
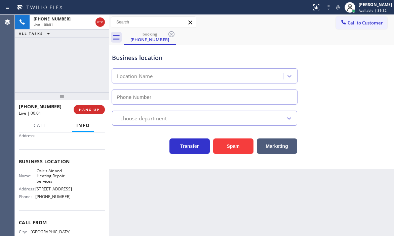
type input "[PHONE_NUMBER]"
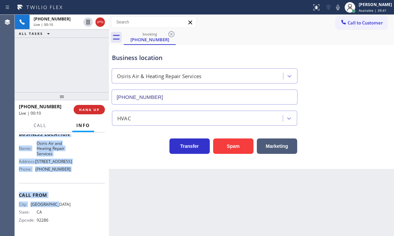
scroll to position [101, 0]
drag, startPoint x: 20, startPoint y: 174, endPoint x: 75, endPoint y: 175, distance: 54.8
click at [75, 175] on div "Context Queue: [Test] All Priority: 2 Customer Name: [PHONE_NUMBER] Phone: [PHO…" at bounding box center [62, 137] width 86 height 194
copy div "Customer Name: [PHONE_NUMBER] Phone: [PHONE_NUMBER] Address: Business location …"
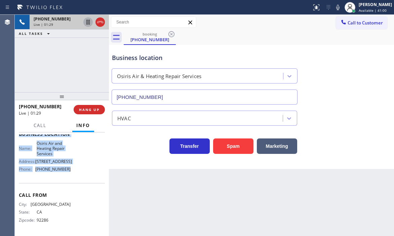
click at [86, 22] on icon at bounding box center [88, 22] width 8 height 8
click at [86, 19] on icon at bounding box center [88, 22] width 8 height 8
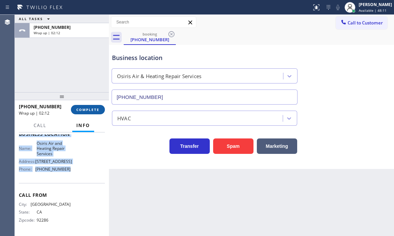
click at [87, 106] on button "COMPLETE" at bounding box center [88, 109] width 34 height 9
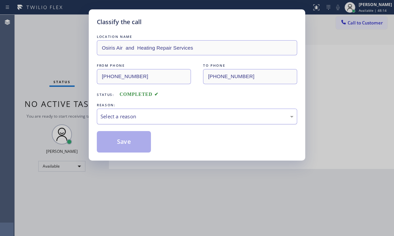
click at [195, 117] on div "Select a reason" at bounding box center [196, 117] width 193 height 8
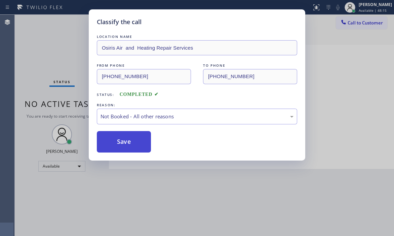
click at [120, 134] on button "Save" at bounding box center [124, 141] width 54 height 21
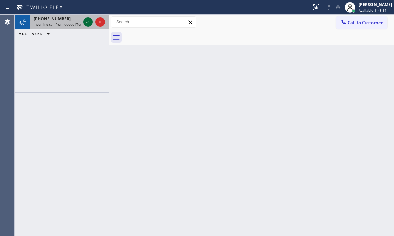
click at [89, 24] on icon at bounding box center [88, 22] width 8 height 8
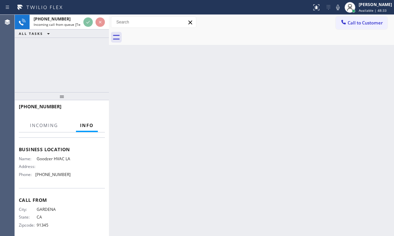
scroll to position [101, 0]
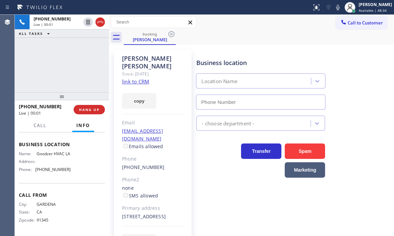
type input "[PHONE_NUMBER]"
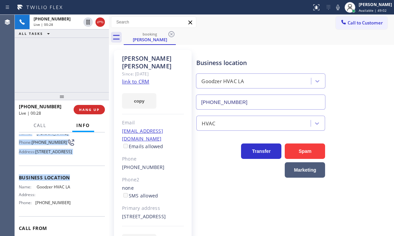
scroll to position [67, 0]
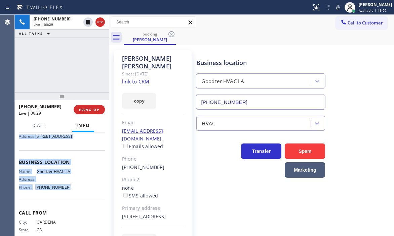
drag, startPoint x: 18, startPoint y: 138, endPoint x: 89, endPoint y: 212, distance: 103.3
click at [78, 208] on div "Context Queue: [Test] All Priority: 1 Customer Name: [PERSON_NAME] Phone: [PHON…" at bounding box center [62, 185] width 94 height 104
copy div "Customer Name: [PERSON_NAME] Phone: [PHONE_NUMBER] Address: [STREET_ADDRESS] Bu…"
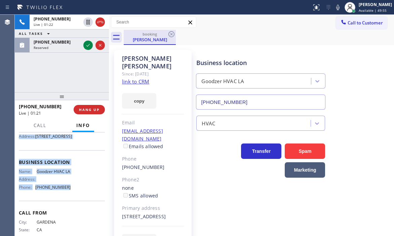
drag, startPoint x: 88, startPoint y: 45, endPoint x: 129, endPoint y: 39, distance: 41.7
click at [89, 45] on icon at bounding box center [88, 45] width 8 height 8
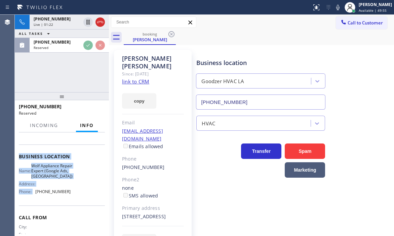
scroll to position [72, 0]
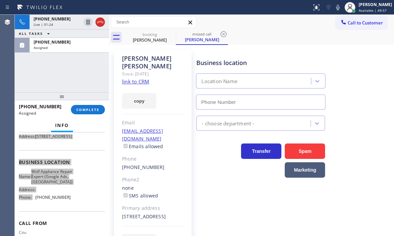
type input "[PHONE_NUMBER]"
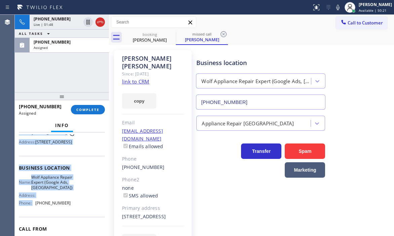
scroll to position [78, 0]
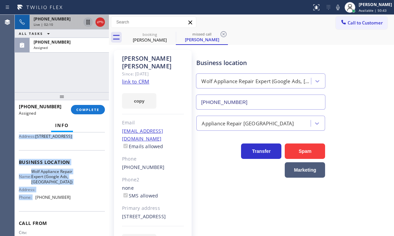
click at [89, 24] on icon at bounding box center [88, 22] width 8 height 8
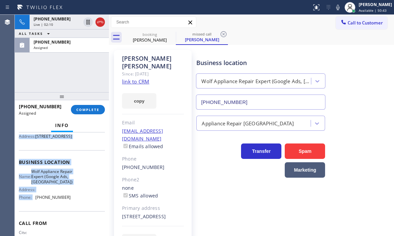
scroll to position [67, 0]
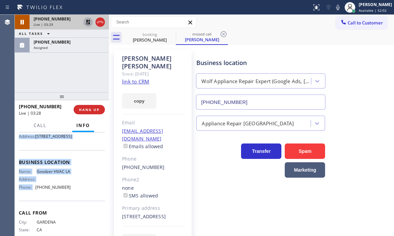
click at [90, 23] on icon at bounding box center [88, 22] width 5 height 5
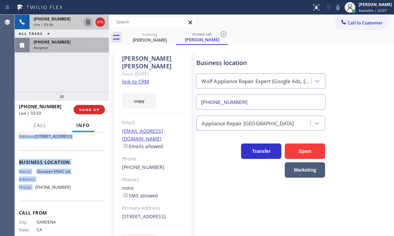
click at [71, 47] on div "Assigned" at bounding box center [69, 47] width 71 height 5
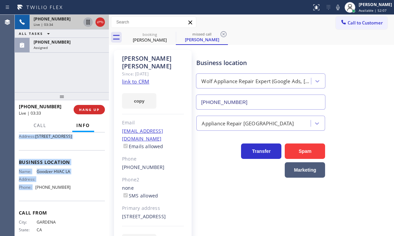
scroll to position [78, 0]
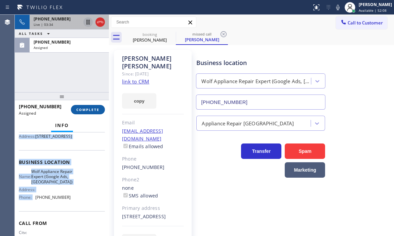
click at [85, 108] on span "COMPLETE" at bounding box center [87, 109] width 23 height 5
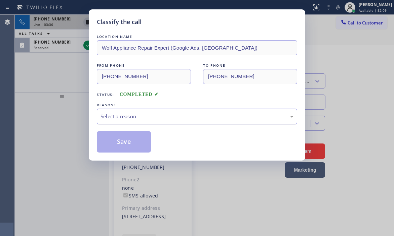
click at [147, 111] on div "Select a reason" at bounding box center [197, 117] width 200 height 16
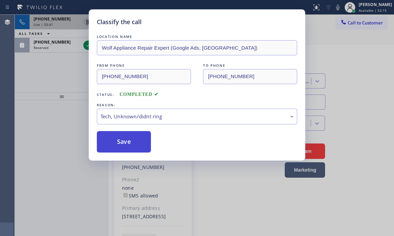
drag, startPoint x: 120, startPoint y: 165, endPoint x: 123, endPoint y: 149, distance: 16.7
click at [123, 144] on button "Save" at bounding box center [124, 141] width 54 height 21
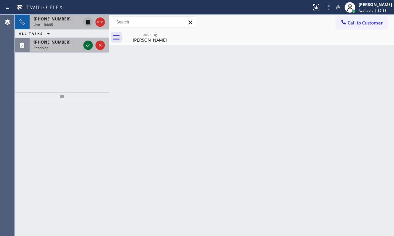
click at [85, 46] on icon at bounding box center [88, 45] width 8 height 8
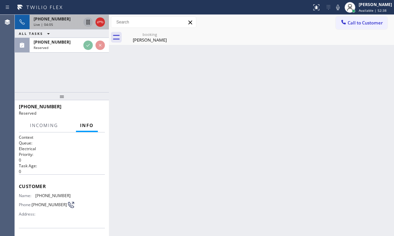
click at [70, 23] on div "Live | 04:05" at bounding box center [57, 24] width 47 height 5
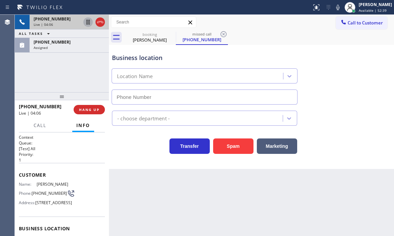
type input "[PHONE_NUMBER]"
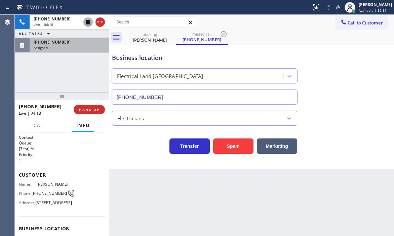
click at [73, 48] on div "Assigned" at bounding box center [69, 47] width 71 height 5
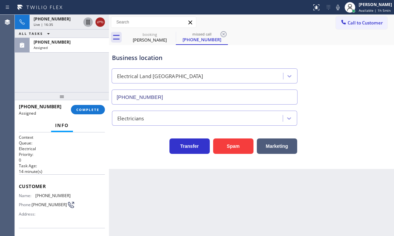
click at [102, 22] on icon at bounding box center [100, 22] width 8 height 8
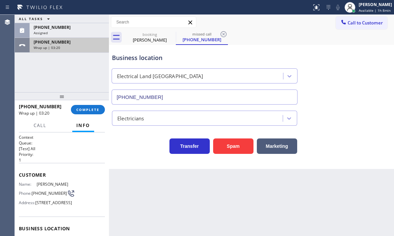
click at [70, 45] on div "Wrap up | 03:20" at bounding box center [69, 47] width 71 height 5
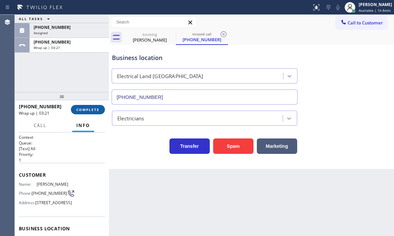
click at [90, 110] on span "COMPLETE" at bounding box center [87, 109] width 23 height 5
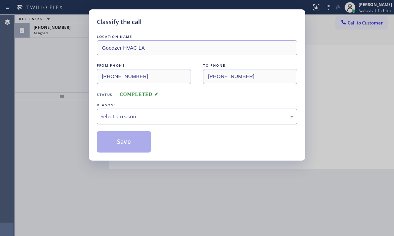
drag, startPoint x: 136, startPoint y: 115, endPoint x: 136, endPoint y: 121, distance: 5.7
click at [136, 116] on div "Select a reason" at bounding box center [196, 117] width 193 height 8
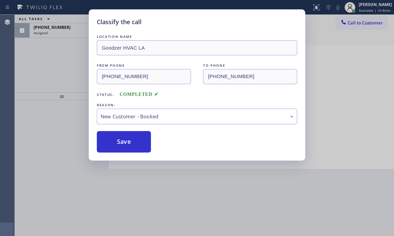
drag, startPoint x: 119, startPoint y: 139, endPoint x: 202, endPoint y: 143, distance: 83.4
click at [119, 139] on button "Save" at bounding box center [124, 141] width 54 height 21
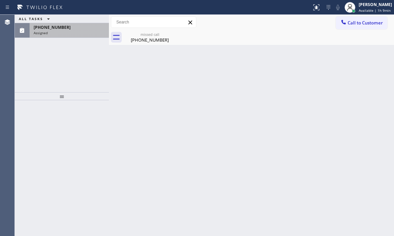
click at [75, 30] on div "[PHONE_NUMBER] Assigned" at bounding box center [68, 30] width 77 height 15
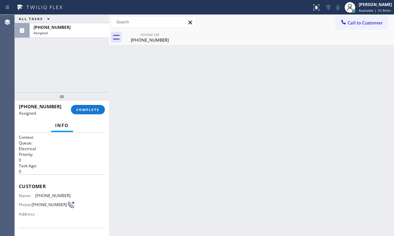
click at [93, 116] on div "[PHONE_NUMBER] Assigned COMPLETE" at bounding box center [62, 109] width 86 height 17
click at [94, 111] on span "COMPLETE" at bounding box center [87, 109] width 23 height 5
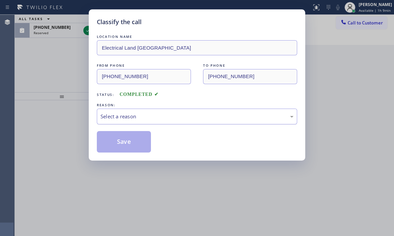
click at [144, 116] on div "Select a reason" at bounding box center [196, 117] width 193 height 8
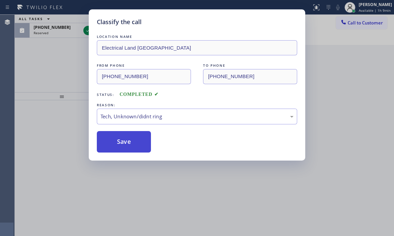
click at [125, 140] on button "Save" at bounding box center [124, 141] width 54 height 21
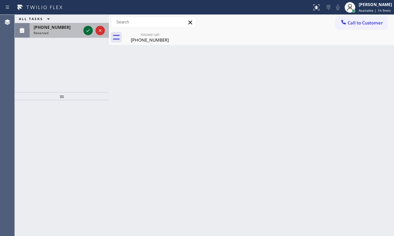
drag, startPoint x: 87, startPoint y: 31, endPoint x: 87, endPoint y: 35, distance: 3.8
click at [87, 31] on icon at bounding box center [88, 31] width 8 height 8
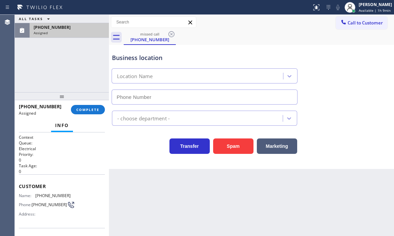
type input "[PHONE_NUMBER]"
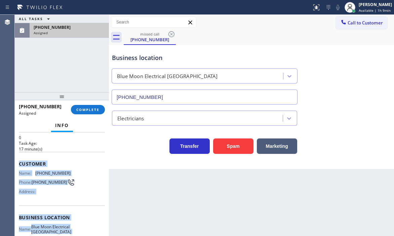
scroll to position [101, 0]
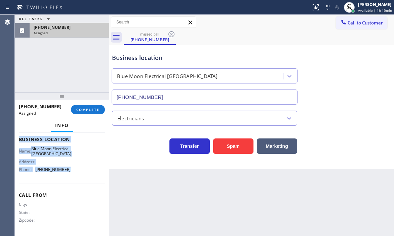
drag, startPoint x: 31, startPoint y: 188, endPoint x: 80, endPoint y: 184, distance: 49.5
click at [80, 184] on div "Context Queue: Electrical Priority: 0 Task Age: [DEMOGRAPHIC_DATA] minute(s) Cu…" at bounding box center [62, 185] width 94 height 104
copy div "Customer Name: [PHONE_NUMBER] Phone: [PHONE_NUMBER] Address: Business location …"
click at [91, 107] on span "COMPLETE" at bounding box center [87, 109] width 23 height 5
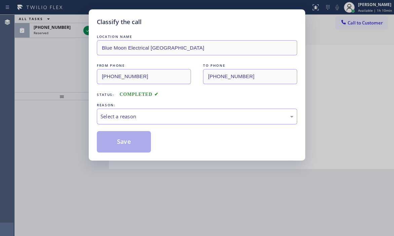
click at [159, 117] on div "Select a reason" at bounding box center [196, 117] width 193 height 8
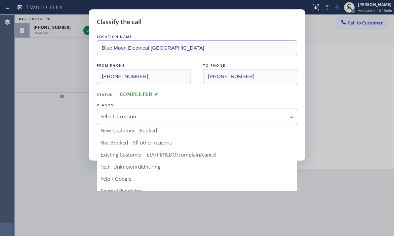
drag, startPoint x: 120, startPoint y: 165, endPoint x: 120, endPoint y: 159, distance: 5.7
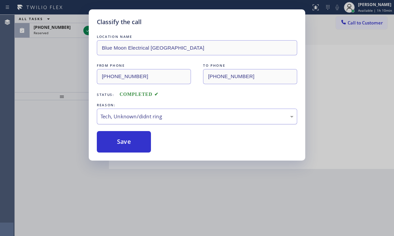
drag, startPoint x: 122, startPoint y: 141, endPoint x: 120, endPoint y: 124, distance: 17.6
click at [122, 140] on button "Save" at bounding box center [124, 141] width 54 height 21
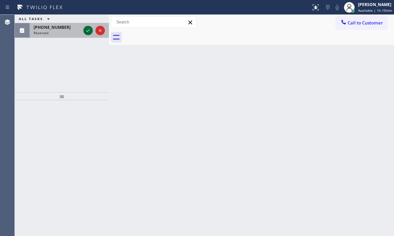
click at [87, 31] on icon at bounding box center [88, 31] width 8 height 8
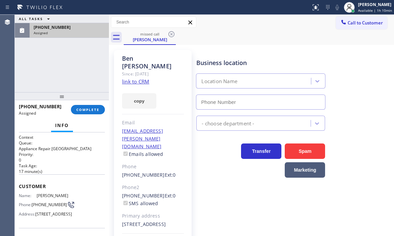
type input "[PHONE_NUMBER]"
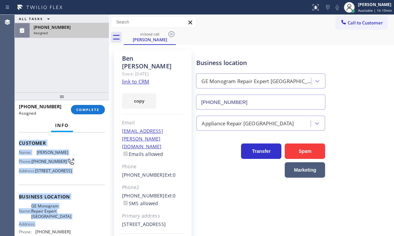
scroll to position [67, 0]
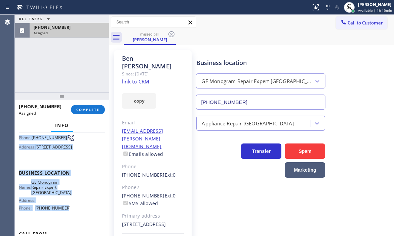
drag, startPoint x: 25, startPoint y: 188, endPoint x: 76, endPoint y: 209, distance: 54.9
click at [62, 212] on div "Context Queue: Appliance Repair High End Priority: 0 Task Age: [DEMOGRAPHIC_DAT…" at bounding box center [62, 185] width 94 height 104
copy div "Customer Name: [PERSON_NAME] Phone: [PHONE_NUMBER] Address: [STREET_ADDRESS] Bu…"
click at [83, 110] on span "COMPLETE" at bounding box center [87, 109] width 23 height 5
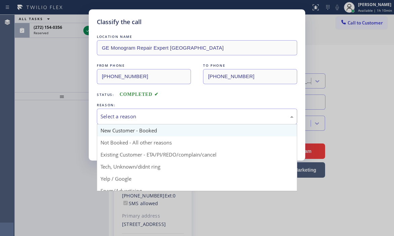
drag, startPoint x: 158, startPoint y: 118, endPoint x: 149, endPoint y: 135, distance: 19.4
click at [158, 120] on div "Select a reason" at bounding box center [196, 117] width 193 height 8
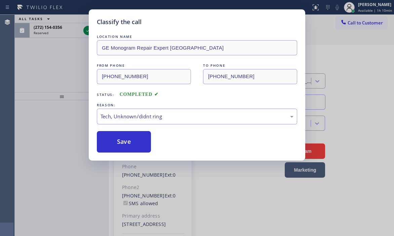
click at [148, 140] on button "Save" at bounding box center [124, 141] width 54 height 21
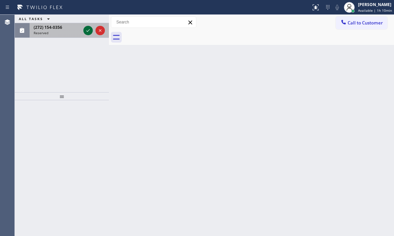
click at [88, 29] on icon at bounding box center [88, 31] width 8 height 8
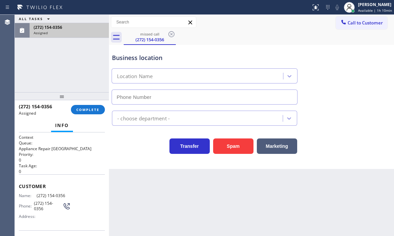
type input "[PHONE_NUMBER]"
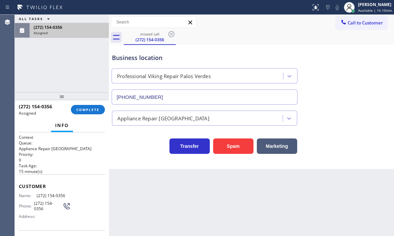
click at [22, 187] on span "Customer" at bounding box center [62, 186] width 86 height 6
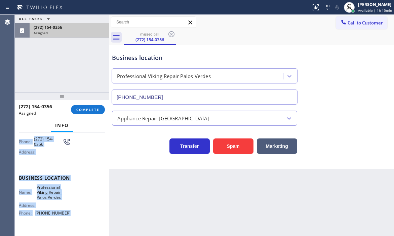
scroll to position [67, 0]
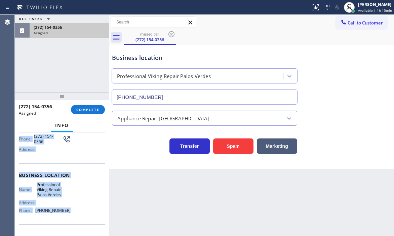
drag, startPoint x: 61, startPoint y: 205, endPoint x: 68, endPoint y: 214, distance: 11.0
click at [68, 212] on div "Context Queue: Appliance Repair High End Priority: 0 Task Age: [DEMOGRAPHIC_DAT…" at bounding box center [62, 172] width 86 height 208
click at [98, 112] on span "COMPLETE" at bounding box center [87, 109] width 23 height 5
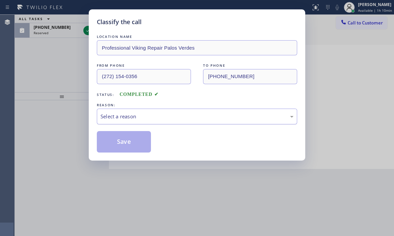
click at [147, 115] on div "Select a reason" at bounding box center [197, 117] width 200 height 16
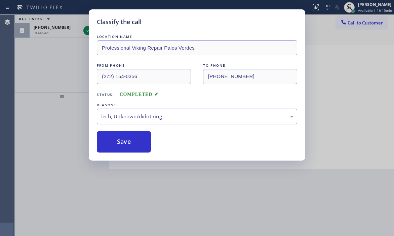
drag, startPoint x: 121, startPoint y: 165, endPoint x: 116, endPoint y: 155, distance: 11.4
click at [118, 142] on button "Save" at bounding box center [124, 141] width 54 height 21
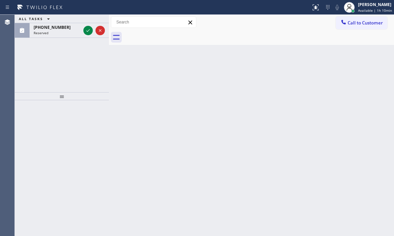
drag, startPoint x: 88, startPoint y: 31, endPoint x: 348, endPoint y: 91, distance: 266.7
click at [88, 31] on icon at bounding box center [88, 31] width 8 height 8
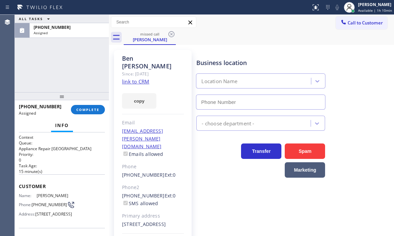
type input "[PHONE_NUMBER]"
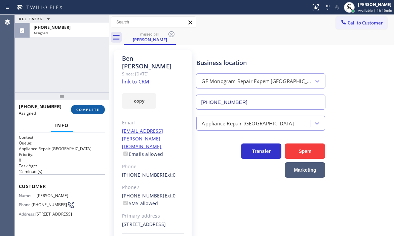
click at [81, 112] on button "COMPLETE" at bounding box center [88, 109] width 34 height 9
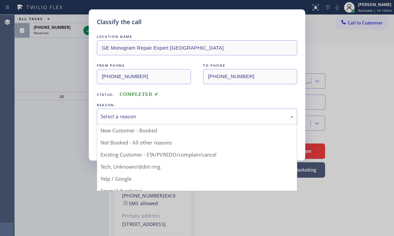
click at [133, 117] on div "Select a reason" at bounding box center [196, 117] width 193 height 8
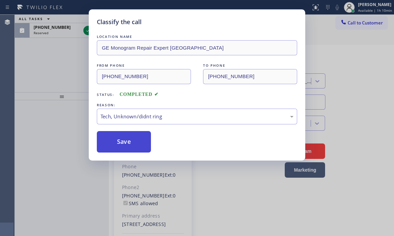
click at [122, 139] on button "Save" at bounding box center [124, 141] width 54 height 21
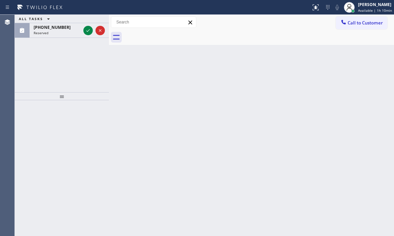
drag, startPoint x: 89, startPoint y: 30, endPoint x: 78, endPoint y: 77, distance: 48.2
click at [88, 32] on icon at bounding box center [88, 31] width 8 height 8
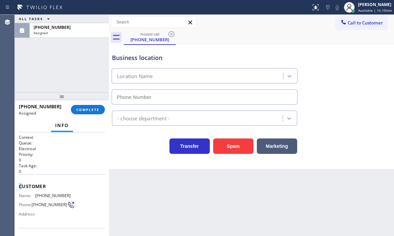
click at [20, 184] on span "Customer" at bounding box center [62, 186] width 86 height 6
type input "[PHONE_NUMBER]"
click at [19, 184] on span "Customer" at bounding box center [62, 186] width 86 height 6
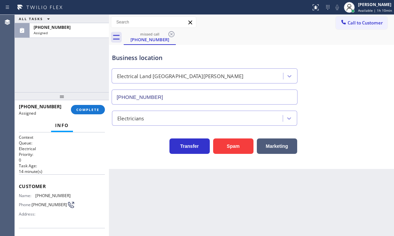
drag, startPoint x: 37, startPoint y: 176, endPoint x: 23, endPoint y: 182, distance: 15.9
click at [37, 176] on div "Customer Name: [PHONE_NUMBER] Phone: [PHONE_NUMBER] Address:" at bounding box center [62, 202] width 86 height 54
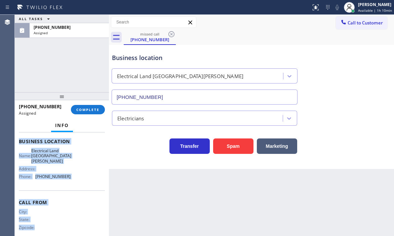
scroll to position [103, 0]
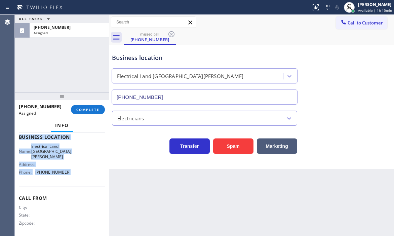
drag, startPoint x: 17, startPoint y: 184, endPoint x: 68, endPoint y: 176, distance: 51.3
click at [68, 176] on div "Context Queue: Electrical Priority: 0 Task Age: [DEMOGRAPHIC_DATA] minute(s) Cu…" at bounding box center [62, 185] width 94 height 104
click at [89, 112] on span "COMPLETE" at bounding box center [87, 109] width 23 height 5
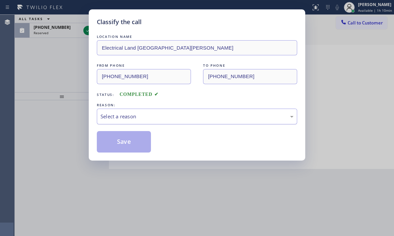
drag, startPoint x: 159, startPoint y: 116, endPoint x: 151, endPoint y: 123, distance: 11.2
click at [157, 117] on div "Select a reason" at bounding box center [196, 117] width 193 height 8
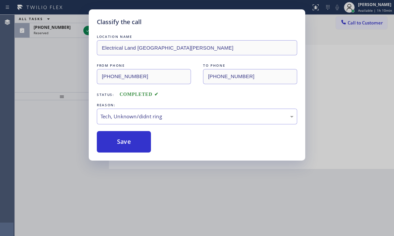
drag, startPoint x: 116, startPoint y: 144, endPoint x: 100, endPoint y: 78, distance: 67.4
click at [116, 141] on button "Save" at bounding box center [124, 141] width 54 height 21
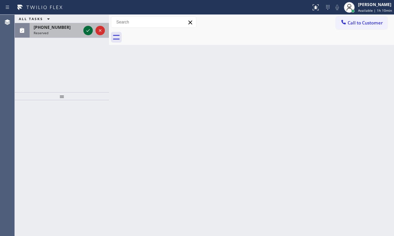
drag, startPoint x: 86, startPoint y: 30, endPoint x: 382, endPoint y: 122, distance: 310.0
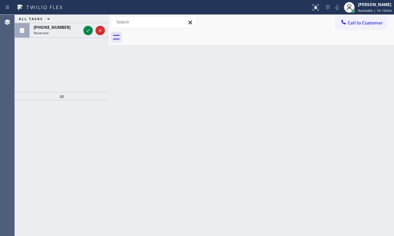
click at [86, 30] on icon at bounding box center [88, 31] width 8 height 8
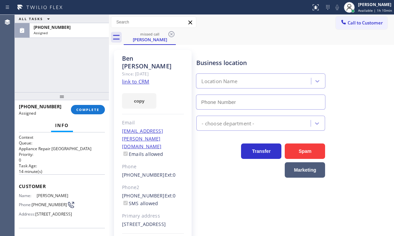
type input "[PHONE_NUMBER]"
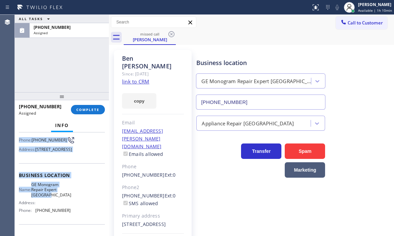
scroll to position [67, 0]
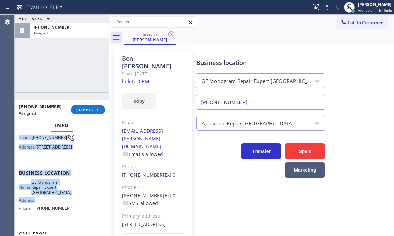
drag, startPoint x: 31, startPoint y: 196, endPoint x: 63, endPoint y: 175, distance: 38.4
click at [60, 205] on div "Context Queue: Appliance Repair High End Priority: 0 Task Age: [DEMOGRAPHIC_DAT…" at bounding box center [62, 185] width 94 height 104
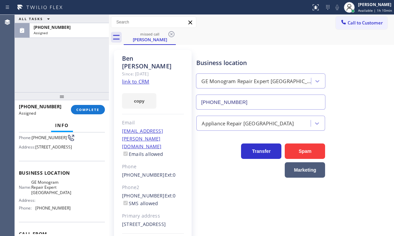
click at [86, 103] on div "[PHONE_NUMBER] Assigned COMPLETE" at bounding box center [62, 109] width 86 height 17
click at [85, 113] on button "COMPLETE" at bounding box center [88, 109] width 34 height 9
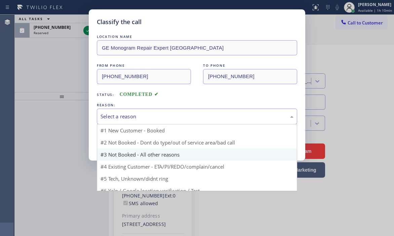
drag, startPoint x: 148, startPoint y: 117, endPoint x: 142, endPoint y: 140, distance: 24.1
click at [148, 117] on div "Select a reason" at bounding box center [196, 117] width 193 height 8
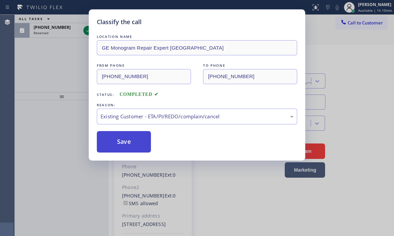
drag, startPoint x: 124, startPoint y: 155, endPoint x: 122, endPoint y: 146, distance: 8.7
drag, startPoint x: 122, startPoint y: 142, endPoint x: 101, endPoint y: 107, distance: 41.0
click at [122, 141] on button "Save" at bounding box center [124, 141] width 54 height 21
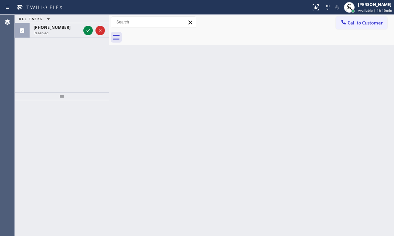
drag, startPoint x: 86, startPoint y: 32, endPoint x: 79, endPoint y: 64, distance: 33.7
click at [86, 32] on icon at bounding box center [88, 31] width 8 height 8
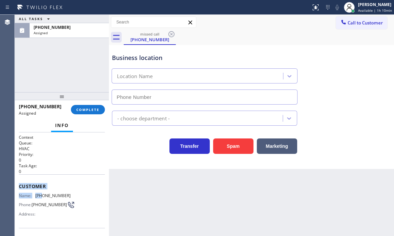
type input "[PHONE_NUMBER]"
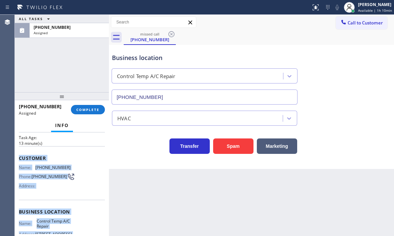
scroll to position [67, 0]
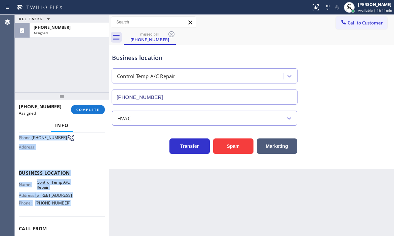
drag, startPoint x: 25, startPoint y: 188, endPoint x: 69, endPoint y: 219, distance: 53.9
click at [69, 212] on div "Context Queue: HVAC Priority: 0 Task Age: [DEMOGRAPHIC_DATA] minute(s) Customer…" at bounding box center [62, 168] width 86 height 201
click at [85, 108] on span "COMPLETE" at bounding box center [87, 109] width 23 height 5
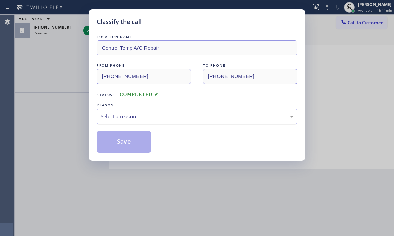
click at [142, 111] on div "Select a reason" at bounding box center [197, 117] width 200 height 16
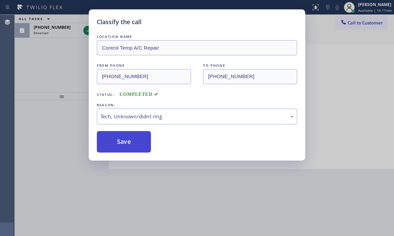
drag, startPoint x: 117, startPoint y: 141, endPoint x: 83, endPoint y: 73, distance: 76.0
click at [117, 140] on button "Save" at bounding box center [124, 141] width 54 height 21
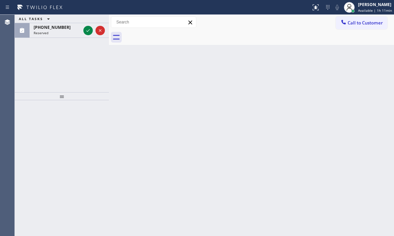
drag, startPoint x: 87, startPoint y: 31, endPoint x: 111, endPoint y: 47, distance: 29.3
click at [87, 32] on icon at bounding box center [88, 31] width 8 height 8
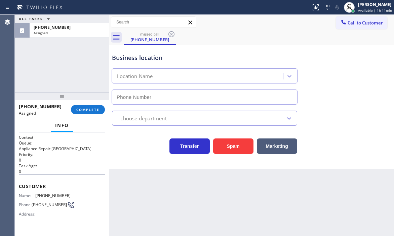
type input "[PHONE_NUMBER]"
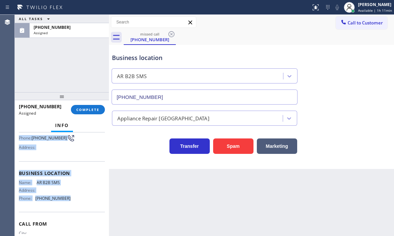
scroll to position [67, 0]
drag, startPoint x: 59, startPoint y: 208, endPoint x: 68, endPoint y: 212, distance: 9.9
click at [68, 212] on div "Context Queue: Appliance Repair High End Priority: 0 Task Age: [DEMOGRAPHIC_DAT…" at bounding box center [62, 185] width 94 height 104
click at [94, 108] on span "COMPLETE" at bounding box center [87, 109] width 23 height 5
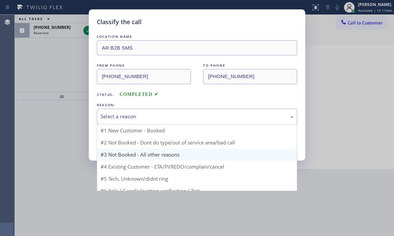
drag, startPoint x: 154, startPoint y: 116, endPoint x: 156, endPoint y: 150, distance: 34.3
click at [155, 117] on div "Select a reason" at bounding box center [196, 117] width 193 height 8
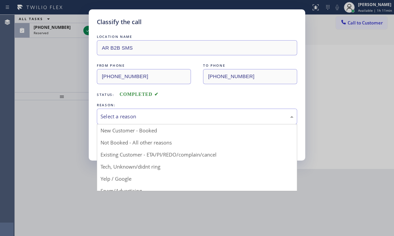
drag, startPoint x: 145, startPoint y: 167, endPoint x: 135, endPoint y: 155, distance: 15.3
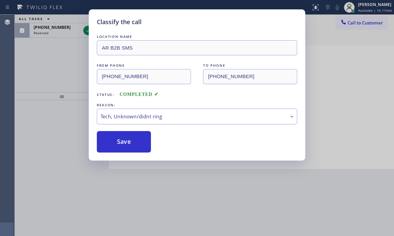
drag, startPoint x: 129, startPoint y: 138, endPoint x: 388, endPoint y: 194, distance: 265.1
click at [179, 148] on div "Save" at bounding box center [197, 141] width 200 height 21
click at [53, 48] on div "Classify the call LOCATION NAME AR B2B SMS FROM PHONE [PHONE_NUMBER] TO PHONE […" at bounding box center [197, 118] width 394 height 236
click at [84, 28] on div "Classify the call LOCATION NAME AR B2B SMS FROM PHONE [PHONE_NUMBER] TO PHONE […" at bounding box center [197, 118] width 394 height 236
click at [86, 29] on div "Classify the call LOCATION NAME AR B2B SMS FROM PHONE [PHONE_NUMBER] TO PHONE […" at bounding box center [197, 118] width 394 height 236
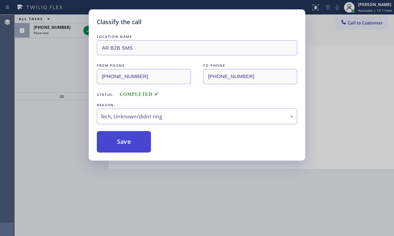
click at [128, 141] on button "Save" at bounding box center [124, 141] width 54 height 21
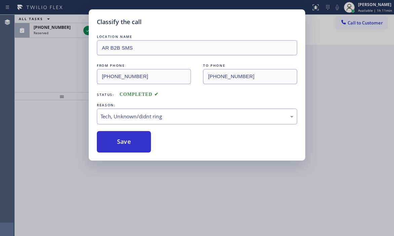
click at [120, 148] on div "Classify the call LOCATION NAME Zoom Electricians [GEOGRAPHIC_DATA] FROM PHONE …" at bounding box center [204, 126] width 379 height 222
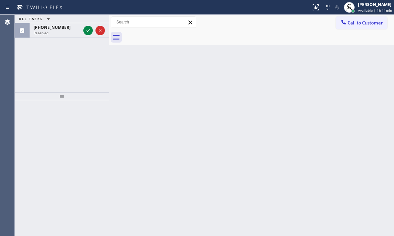
drag, startPoint x: 122, startPoint y: 144, endPoint x: 122, endPoint y: 122, distance: 22.5
click at [122, 140] on div "Back to Dashboard Change Sender ID Customers Technicians Select a contact Outbo…" at bounding box center [251, 126] width 285 height 222
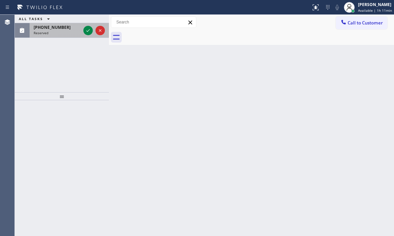
click at [90, 36] on div at bounding box center [94, 30] width 24 height 15
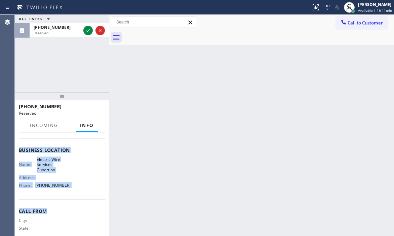
scroll to position [101, 0]
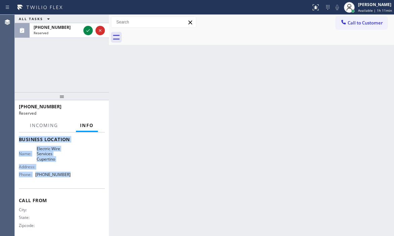
drag, startPoint x: 16, startPoint y: 150, endPoint x: 75, endPoint y: 175, distance: 64.1
click at [75, 175] on div "Context Queue: Electrical Priority: 0 Task Age: [DEMOGRAPHIC_DATA] minute(s) Cu…" at bounding box center [62, 185] width 94 height 104
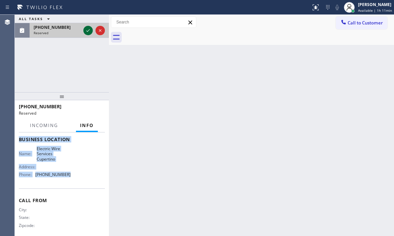
click at [86, 29] on icon at bounding box center [88, 31] width 8 height 8
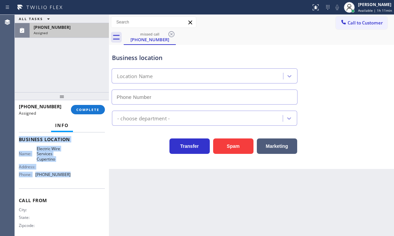
type input "[PHONE_NUMBER]"
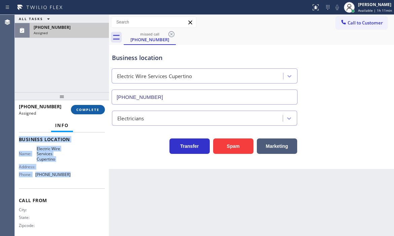
click at [92, 111] on span "COMPLETE" at bounding box center [87, 109] width 23 height 5
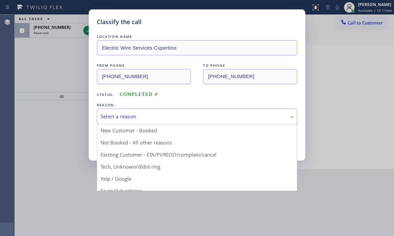
click at [203, 116] on div "Select a reason" at bounding box center [196, 117] width 193 height 8
drag, startPoint x: 126, startPoint y: 166, endPoint x: 125, endPoint y: 158, distance: 8.1
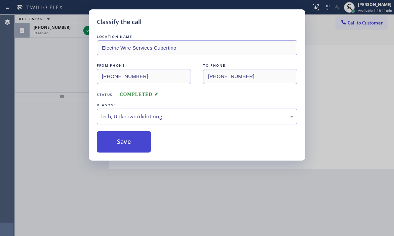
click at [124, 146] on button "Save" at bounding box center [124, 141] width 54 height 21
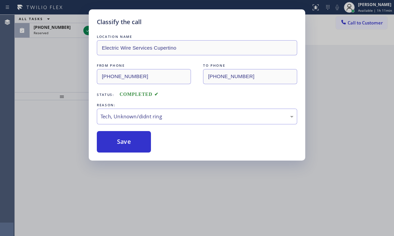
click at [86, 31] on div "Classify the call LOCATION NAME Electric Wire Services Cupertino FROM PHONE [PH…" at bounding box center [197, 118] width 394 height 236
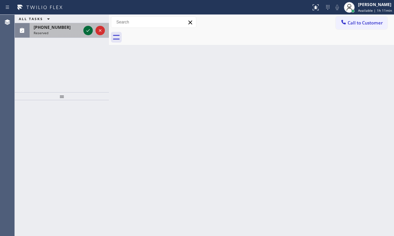
click at [87, 31] on icon at bounding box center [88, 31] width 8 height 8
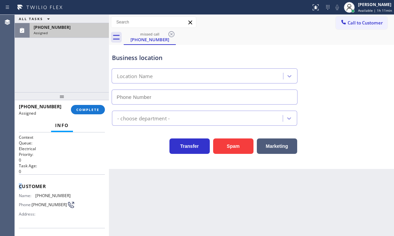
type input "[PHONE_NUMBER]"
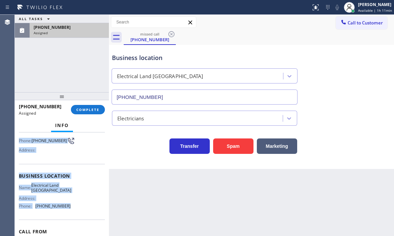
scroll to position [67, 0]
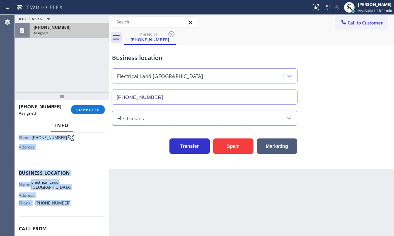
drag, startPoint x: 21, startPoint y: 183, endPoint x: 66, endPoint y: 210, distance: 52.9
click at [66, 210] on div "Context Queue: Electrical Priority: 0 Task Age: [DEMOGRAPHIC_DATA] minute(s) Cu…" at bounding box center [62, 168] width 86 height 201
click at [92, 109] on span "COMPLETE" at bounding box center [87, 109] width 23 height 5
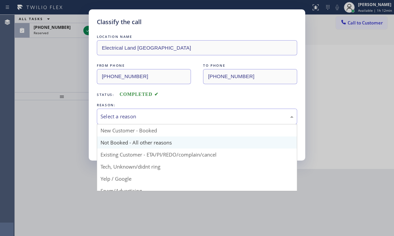
drag, startPoint x: 195, startPoint y: 112, endPoint x: 172, endPoint y: 137, distance: 34.0
click at [194, 112] on div "Select a reason" at bounding box center [197, 117] width 200 height 16
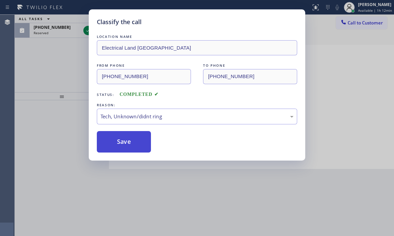
drag, startPoint x: 141, startPoint y: 168, endPoint x: 129, endPoint y: 150, distance: 20.6
drag, startPoint x: 127, startPoint y: 142, endPoint x: 224, endPoint y: 160, distance: 98.6
click at [137, 142] on button "Save" at bounding box center [124, 141] width 54 height 21
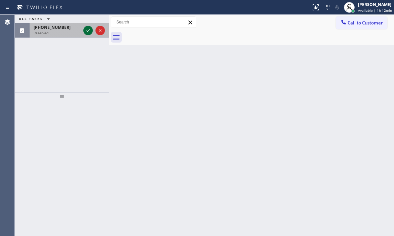
drag, startPoint x: 85, startPoint y: 29, endPoint x: 89, endPoint y: 45, distance: 16.2
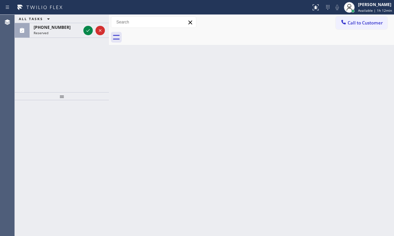
click at [85, 29] on icon at bounding box center [88, 31] width 8 height 8
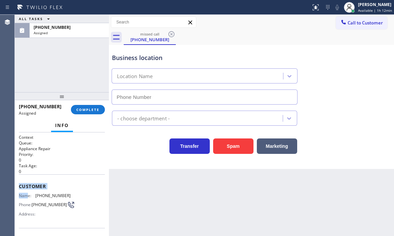
type input "[PHONE_NUMBER]"
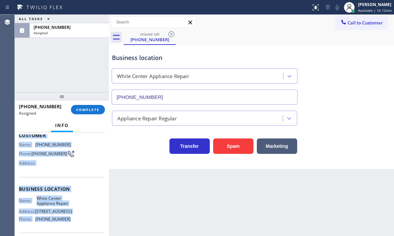
scroll to position [67, 0]
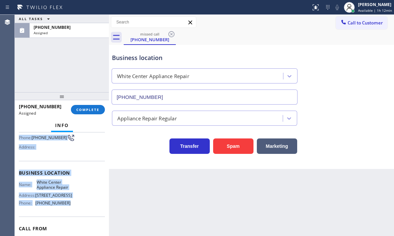
drag, startPoint x: 17, startPoint y: 185, endPoint x: 64, endPoint y: 215, distance: 55.5
click at [64, 212] on div "Context Queue: Appliance Repair Priority: 0 Task Age: [DEMOGRAPHIC_DATA] minute…" at bounding box center [62, 185] width 94 height 104
click at [190, 144] on button "Transfer" at bounding box center [189, 146] width 40 height 15
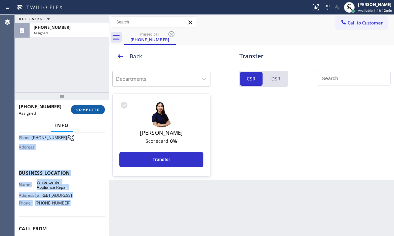
drag, startPoint x: 84, startPoint y: 111, endPoint x: 98, endPoint y: 113, distance: 14.3
click at [85, 111] on span "COMPLETE" at bounding box center [87, 109] width 23 height 5
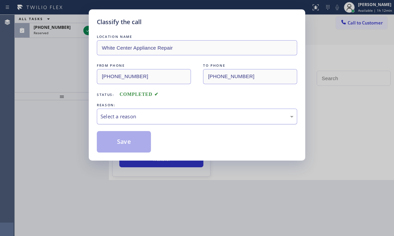
drag, startPoint x: 213, startPoint y: 117, endPoint x: 209, endPoint y: 122, distance: 6.5
click at [210, 120] on div "Select a reason" at bounding box center [196, 117] width 193 height 8
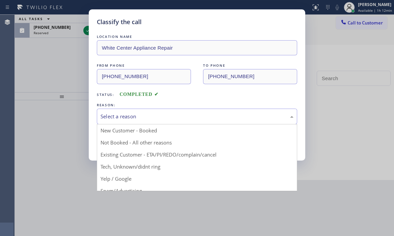
drag, startPoint x: 134, startPoint y: 168, endPoint x: 136, endPoint y: 163, distance: 5.6
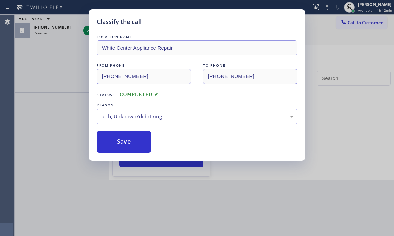
drag, startPoint x: 133, startPoint y: 140, endPoint x: 343, endPoint y: 178, distance: 213.5
click at [165, 143] on div "Save" at bounding box center [197, 141] width 200 height 21
drag, startPoint x: 116, startPoint y: 139, endPoint x: 104, endPoint y: 114, distance: 28.1
click at [115, 138] on button "Save" at bounding box center [124, 141] width 54 height 21
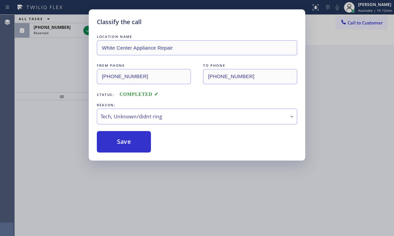
click at [86, 30] on div "Classify the call LOCATION NAME [GEOGRAPHIC_DATA] Appliance Repair FROM PHONE […" at bounding box center [197, 118] width 394 height 236
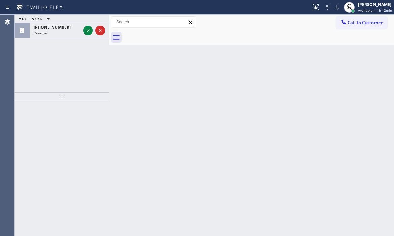
drag, startPoint x: 86, startPoint y: 30, endPoint x: 76, endPoint y: 52, distance: 23.9
click at [85, 31] on icon at bounding box center [88, 31] width 8 height 8
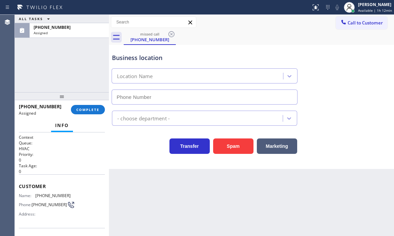
type input "[PHONE_NUMBER]"
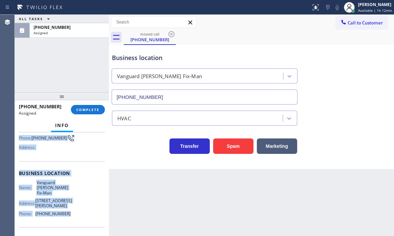
scroll to position [67, 0]
drag, startPoint x: 17, startPoint y: 185, endPoint x: 72, endPoint y: 221, distance: 65.0
click at [72, 212] on div "Context Queue: HVAC Priority: 0 Task Age: [DEMOGRAPHIC_DATA] minute(s) Customer…" at bounding box center [62, 185] width 94 height 104
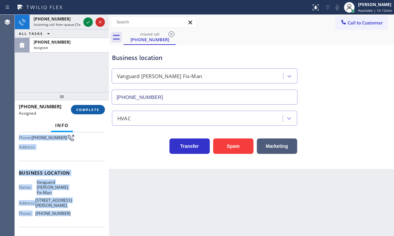
click at [90, 110] on span "COMPLETE" at bounding box center [87, 109] width 23 height 5
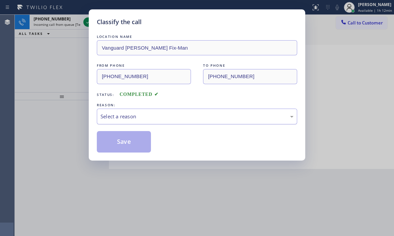
click at [172, 116] on div "Select a reason" at bounding box center [196, 117] width 193 height 8
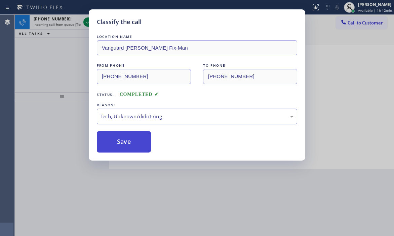
drag, startPoint x: 126, startPoint y: 144, endPoint x: 123, endPoint y: 132, distance: 12.6
click at [126, 142] on button "Save" at bounding box center [124, 141] width 54 height 21
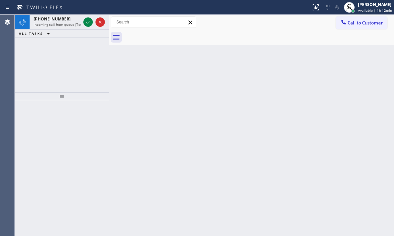
drag, startPoint x: 88, startPoint y: 22, endPoint x: 87, endPoint y: 49, distance: 27.2
click at [88, 22] on icon at bounding box center [88, 22] width 8 height 8
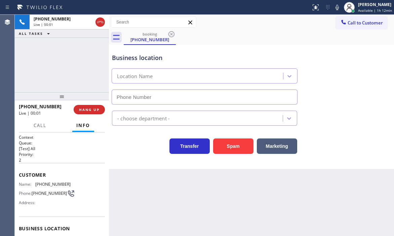
type input "[PHONE_NUMBER]"
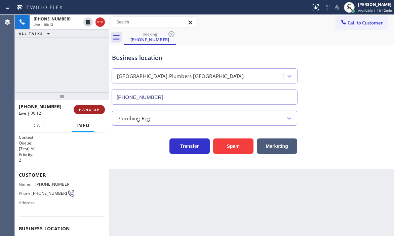
click at [96, 111] on span "HANG UP" at bounding box center [89, 109] width 20 height 5
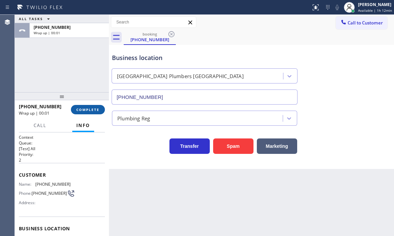
click at [96, 110] on span "COMPLETE" at bounding box center [87, 109] width 23 height 5
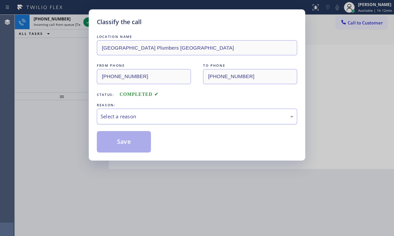
click at [177, 119] on div "Select a reason" at bounding box center [196, 117] width 193 height 8
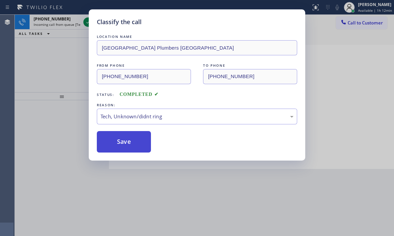
click at [125, 140] on button "Save" at bounding box center [124, 141] width 54 height 21
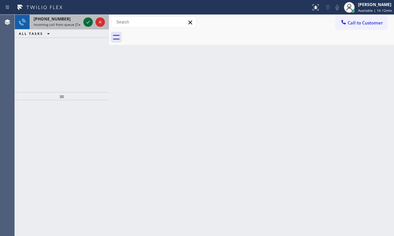
click at [87, 22] on icon at bounding box center [88, 22] width 8 height 8
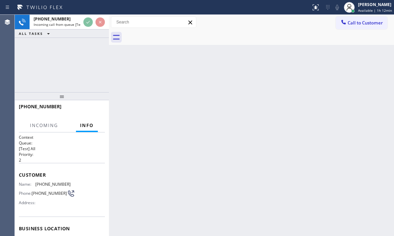
scroll to position [67, 0]
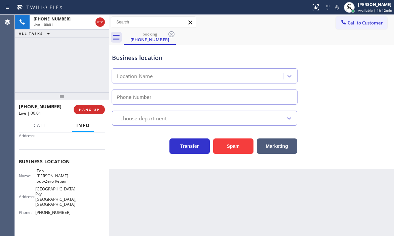
type input "[PHONE_NUMBER]"
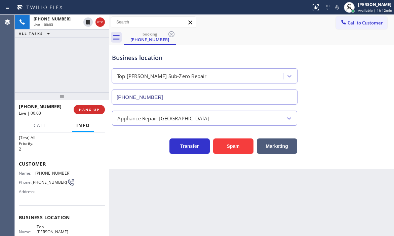
scroll to position [0, 0]
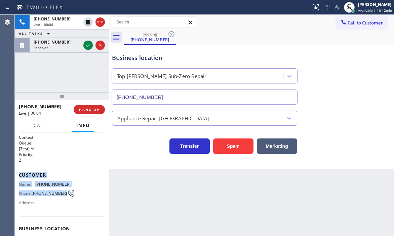
drag, startPoint x: 19, startPoint y: 172, endPoint x: 48, endPoint y: 138, distance: 44.6
click at [46, 177] on span "Customer" at bounding box center [62, 175] width 86 height 6
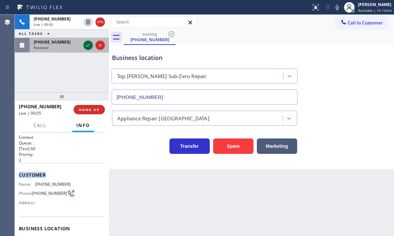
click at [86, 45] on icon at bounding box center [88, 45] width 8 height 8
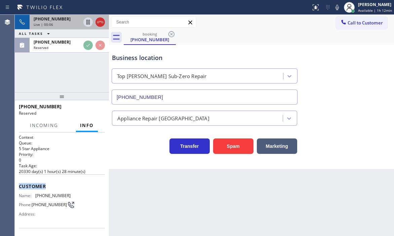
click at [61, 16] on span "[PHONE_NUMBER]" at bounding box center [52, 19] width 37 height 6
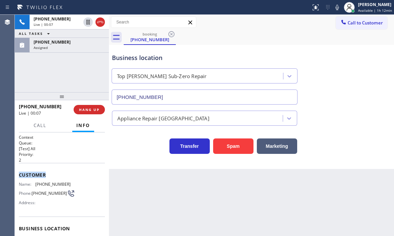
click at [73, 169] on div "Customer Name: [PHONE_NUMBER] Phone: [PHONE_NUMBER] Address:" at bounding box center [62, 190] width 86 height 54
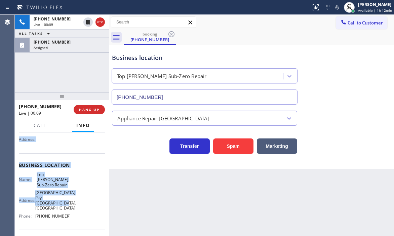
scroll to position [67, 0]
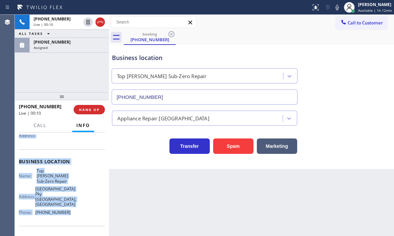
drag, startPoint x: 18, startPoint y: 174, endPoint x: 74, endPoint y: 203, distance: 63.0
click at [74, 203] on div "Context Queue: [Test] All Priority: 2 Customer Name: [PHONE_NUMBER] Phone: [PHO…" at bounding box center [62, 185] width 94 height 104
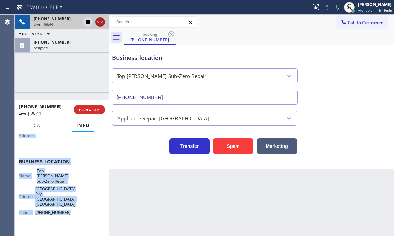
click at [102, 24] on icon at bounding box center [100, 22] width 8 height 8
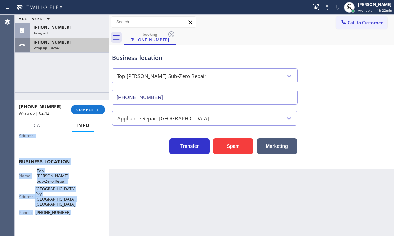
click at [73, 48] on div "Wrap up | 02:42" at bounding box center [69, 47] width 71 height 5
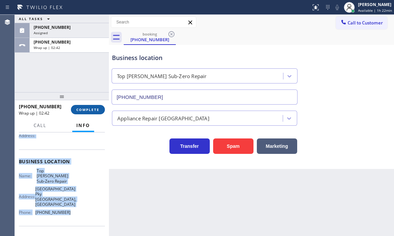
click at [88, 110] on span "COMPLETE" at bounding box center [87, 109] width 23 height 5
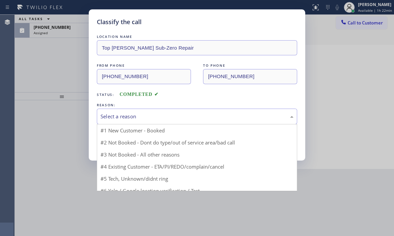
click at [137, 117] on div "Select a reason" at bounding box center [196, 117] width 193 height 8
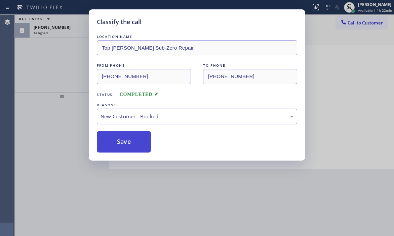
click at [124, 137] on button "Save" at bounding box center [124, 141] width 54 height 21
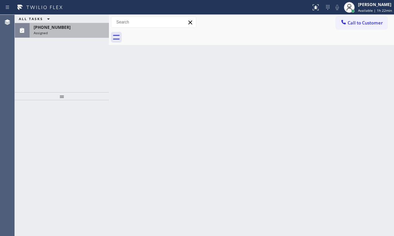
click at [62, 32] on div "Assigned" at bounding box center [69, 33] width 71 height 5
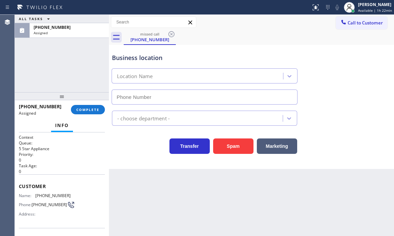
type input "[PHONE_NUMBER]"
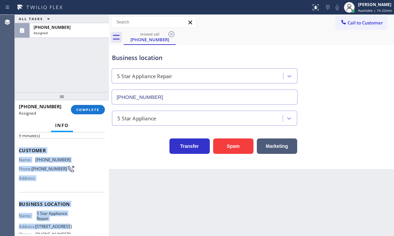
scroll to position [67, 0]
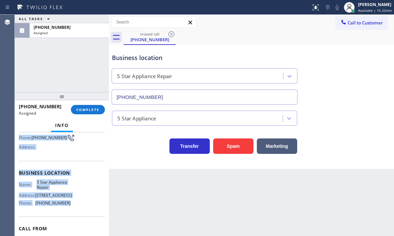
drag, startPoint x: 19, startPoint y: 186, endPoint x: 65, endPoint y: 208, distance: 50.6
click at [65, 208] on div "Context Queue: 5 Star Appliance Priority: 0 Task Age: [DEMOGRAPHIC_DATA] minute…" at bounding box center [62, 168] width 86 height 201
click at [75, 107] on button "COMPLETE" at bounding box center [88, 109] width 34 height 9
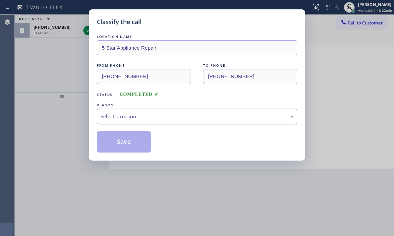
click at [155, 117] on div "Select a reason" at bounding box center [196, 117] width 193 height 8
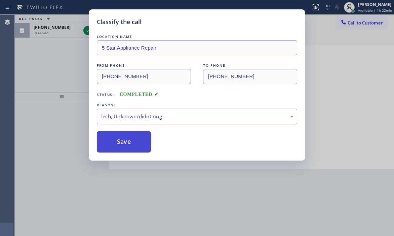
drag, startPoint x: 127, startPoint y: 144, endPoint x: 125, endPoint y: 125, distance: 18.9
click at [127, 144] on button "Save" at bounding box center [124, 141] width 54 height 21
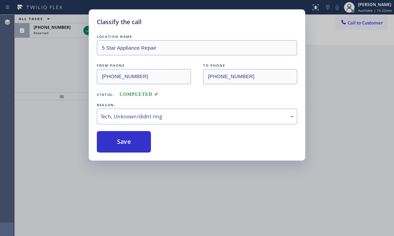
drag, startPoint x: 51, startPoint y: 48, endPoint x: 68, endPoint y: 48, distance: 16.8
click at [52, 49] on div "Classify the call LOCATION NAME 5 Star Appliance Repair FROM PHONE [PHONE_NUMBE…" at bounding box center [197, 118] width 394 height 236
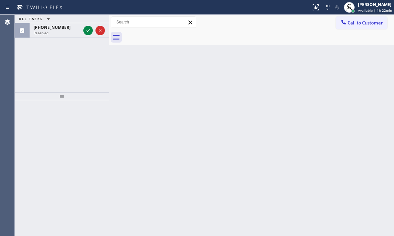
drag, startPoint x: 87, startPoint y: 31, endPoint x: 211, endPoint y: 71, distance: 129.6
click at [88, 31] on icon at bounding box center [88, 31] width 8 height 8
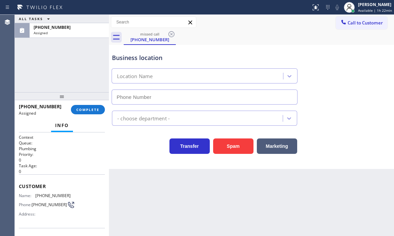
type input "[PHONE_NUMBER]"
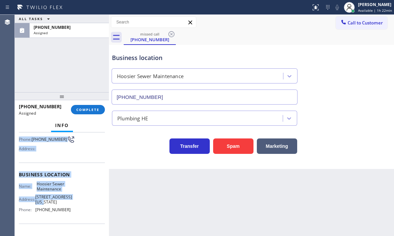
scroll to position [67, 0]
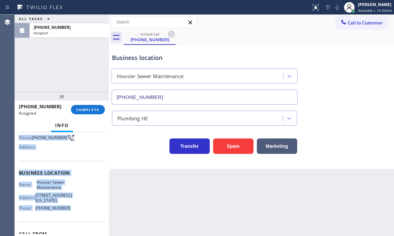
drag, startPoint x: 26, startPoint y: 197, endPoint x: 69, endPoint y: 215, distance: 46.7
click at [67, 212] on div "Context Queue: Plumbing Priority: 0 Task Age: [DEMOGRAPHIC_DATA] minute(s) Cust…" at bounding box center [62, 185] width 94 height 104
click at [92, 109] on span "COMPLETE" at bounding box center [87, 109] width 23 height 5
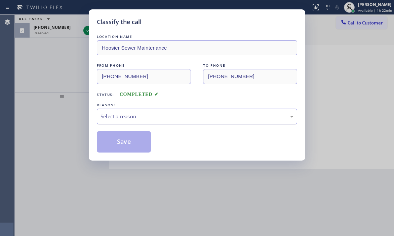
click at [165, 113] on div "Select a reason" at bounding box center [196, 117] width 193 height 8
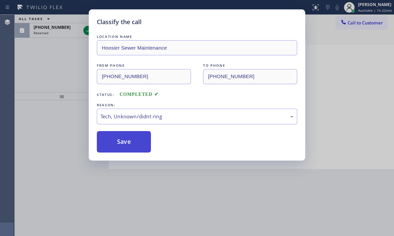
click at [129, 142] on button "Save" at bounding box center [124, 141] width 54 height 21
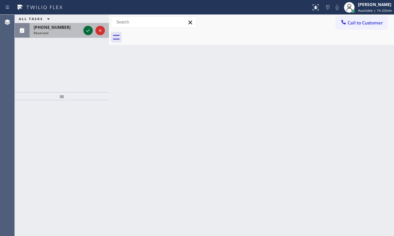
click at [89, 34] on icon at bounding box center [88, 31] width 8 height 8
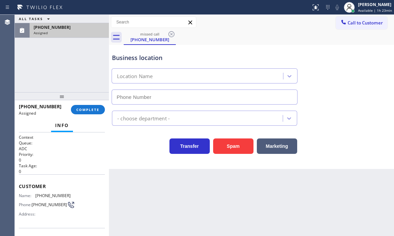
type input "[PHONE_NUMBER]"
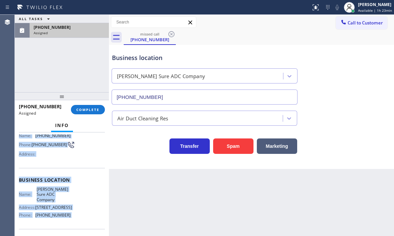
scroll to position [101, 0]
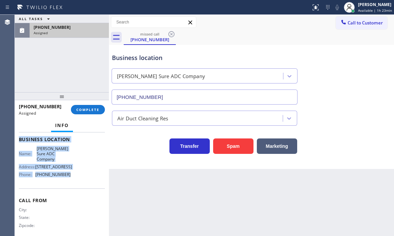
drag, startPoint x: 17, startPoint y: 182, endPoint x: 78, endPoint y: 183, distance: 60.8
click at [77, 183] on div "Context Queue: ADC Priority: 0 Task Age: [DEMOGRAPHIC_DATA] minute(s) Customer …" at bounding box center [62, 185] width 94 height 104
click at [92, 110] on span "COMPLETE" at bounding box center [87, 109] width 23 height 5
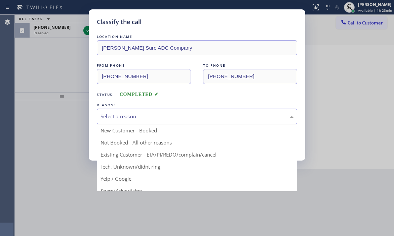
click at [186, 118] on div "Select a reason" at bounding box center [196, 117] width 193 height 8
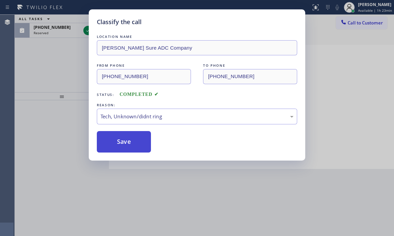
drag, startPoint x: 126, startPoint y: 169, endPoint x: 126, endPoint y: 148, distance: 21.2
drag, startPoint x: 126, startPoint y: 145, endPoint x: 105, endPoint y: 99, distance: 51.1
click at [126, 142] on button "Save" at bounding box center [124, 141] width 54 height 21
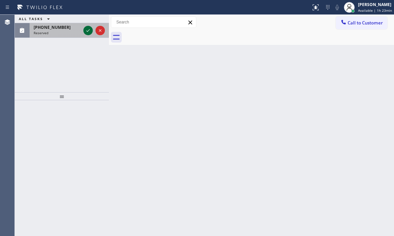
click at [88, 31] on icon at bounding box center [88, 31] width 8 height 8
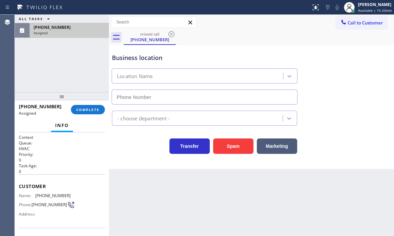
type input "[PHONE_NUMBER]"
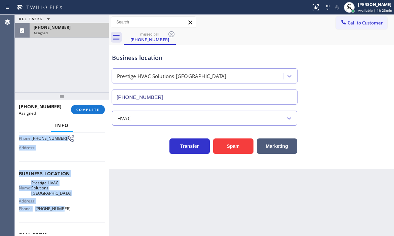
scroll to position [67, 0]
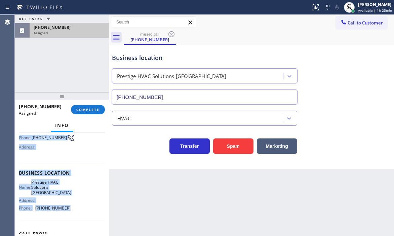
drag, startPoint x: 16, startPoint y: 183, endPoint x: 72, endPoint y: 207, distance: 59.8
click at [72, 207] on div "Context Queue: HVAC Priority: 0 Task Age: [DEMOGRAPHIC_DATA] minute(s) Customer…" at bounding box center [62, 185] width 94 height 104
click at [89, 109] on span "COMPLETE" at bounding box center [87, 109] width 23 height 5
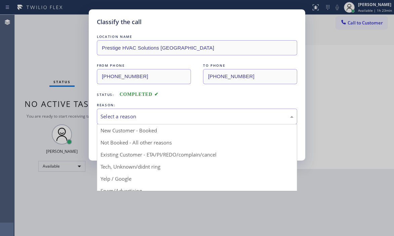
drag, startPoint x: 170, startPoint y: 120, endPoint x: 155, endPoint y: 142, distance: 26.7
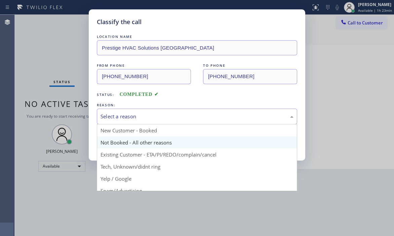
click at [170, 120] on div "Select a reason" at bounding box center [197, 117] width 200 height 16
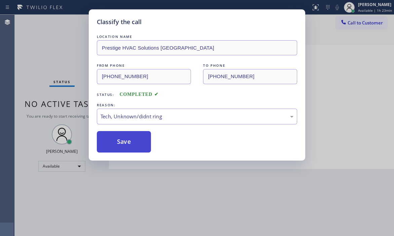
click at [126, 141] on button "Save" at bounding box center [124, 141] width 54 height 21
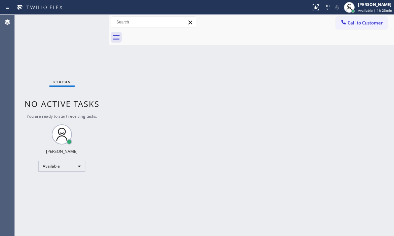
click at [277, 51] on div "Back to Dashboard Change Sender ID Customers Technicians Select a contact Outbo…" at bounding box center [251, 126] width 285 height 222
click at [82, 23] on div "Status No active tasks You are ready to start receiving tasks. [PERSON_NAME] Av…" at bounding box center [62, 126] width 94 height 222
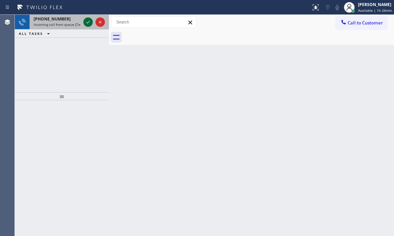
click at [88, 20] on icon at bounding box center [88, 22] width 8 height 8
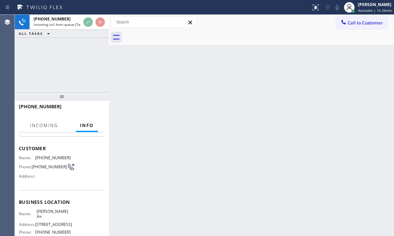
scroll to position [67, 0]
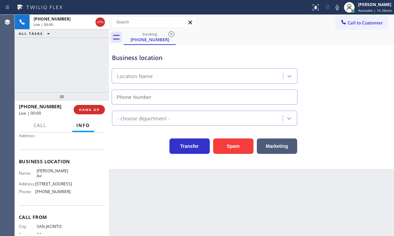
type input "[PHONE_NUMBER]"
click at [85, 108] on span "HANG UP" at bounding box center [89, 109] width 20 height 5
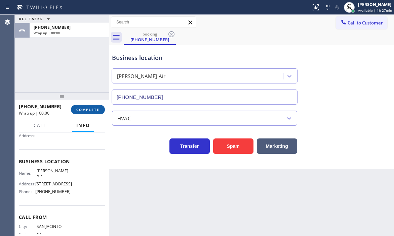
click at [95, 107] on button "COMPLETE" at bounding box center [88, 109] width 34 height 9
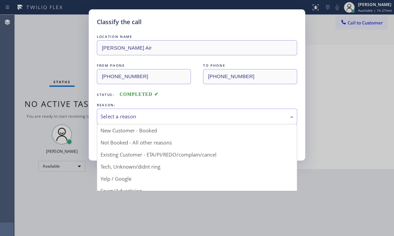
drag, startPoint x: 202, startPoint y: 119, endPoint x: 189, endPoint y: 137, distance: 23.1
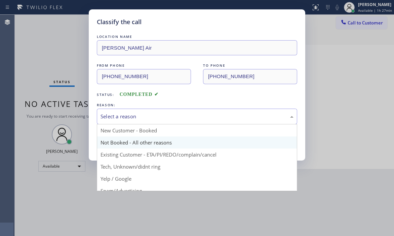
click at [202, 119] on div "Select a reason" at bounding box center [196, 117] width 193 height 8
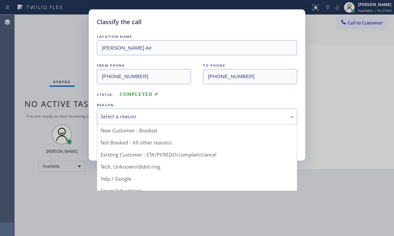
drag, startPoint x: 141, startPoint y: 165, endPoint x: 132, endPoint y: 146, distance: 21.0
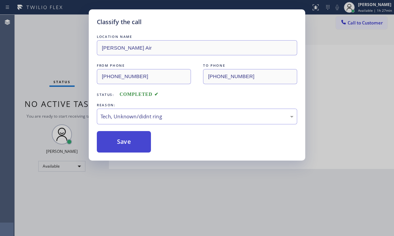
drag, startPoint x: 130, startPoint y: 143, endPoint x: 144, endPoint y: 148, distance: 15.3
click at [131, 143] on button "Save" at bounding box center [124, 141] width 54 height 21
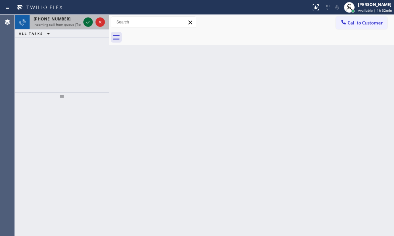
drag, startPoint x: 79, startPoint y: 19, endPoint x: 84, endPoint y: 22, distance: 6.0
click at [84, 22] on icon at bounding box center [88, 22] width 8 height 8
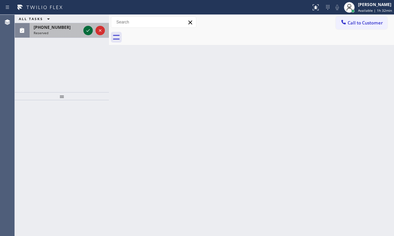
click at [86, 30] on icon at bounding box center [88, 31] width 8 height 8
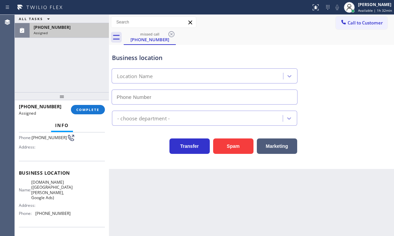
type input "[PHONE_NUMBER]"
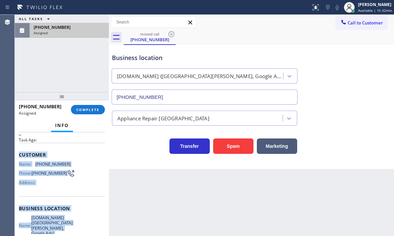
scroll to position [67, 0]
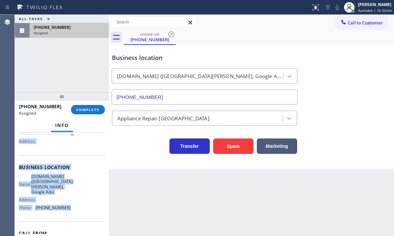
drag, startPoint x: 17, startPoint y: 178, endPoint x: 72, endPoint y: 216, distance: 66.2
click at [72, 212] on div "Context Queue: Appliance Repair High End Priority: 0 Task Age: Customer Name: […" at bounding box center [62, 185] width 94 height 104
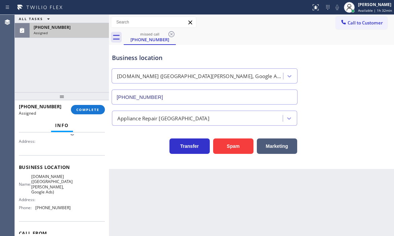
click at [80, 116] on div "[PHONE_NUMBER] Assigned COMPLETE" at bounding box center [62, 109] width 86 height 17
click at [81, 109] on span "COMPLETE" at bounding box center [87, 109] width 23 height 5
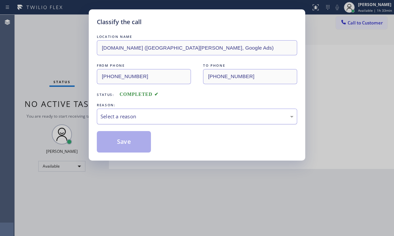
click at [169, 111] on div "Select a reason" at bounding box center [197, 117] width 200 height 16
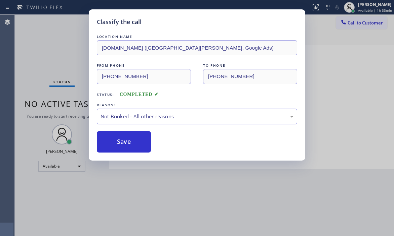
drag, startPoint x: 110, startPoint y: 135, endPoint x: 171, endPoint y: 142, distance: 61.8
click at [113, 135] on button "Save" at bounding box center [124, 141] width 54 height 21
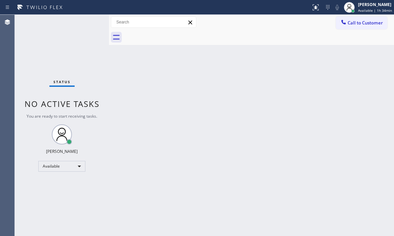
click at [84, 34] on div "Status No active tasks You are ready to start receiving tasks. [PERSON_NAME] Av…" at bounding box center [62, 126] width 94 height 222
click at [85, 32] on div "Status No active tasks You are ready to start receiving tasks. [PERSON_NAME] Av…" at bounding box center [62, 126] width 94 height 222
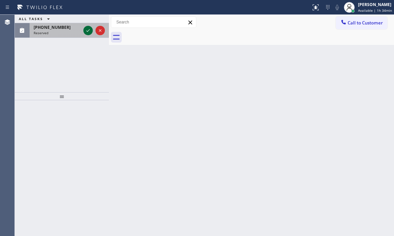
click at [90, 28] on icon at bounding box center [88, 31] width 8 height 8
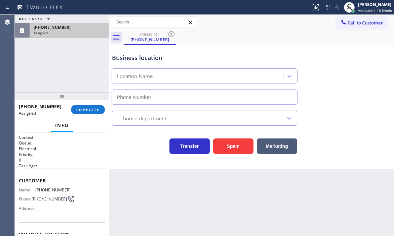
type input "[PHONE_NUMBER]"
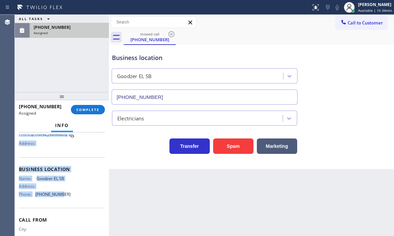
scroll to position [67, 0]
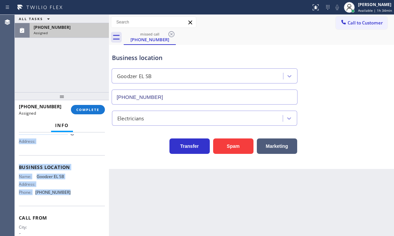
drag, startPoint x: 19, startPoint y: 178, endPoint x: 70, endPoint y: 201, distance: 56.1
click at [70, 201] on div "Context Queue: Electrical Priority: 0 Task Age: Customer Name: [PHONE_NUMBER] P…" at bounding box center [62, 185] width 94 height 104
click at [94, 109] on span "COMPLETE" at bounding box center [87, 109] width 23 height 5
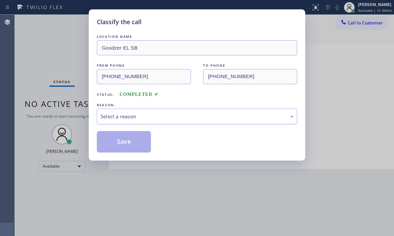
drag, startPoint x: 147, startPoint y: 117, endPoint x: 144, endPoint y: 123, distance: 6.8
click at [147, 118] on div "Select a reason" at bounding box center [196, 117] width 193 height 8
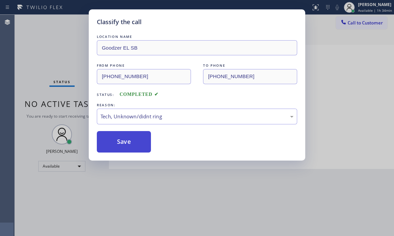
click at [122, 141] on button "Save" at bounding box center [124, 141] width 54 height 21
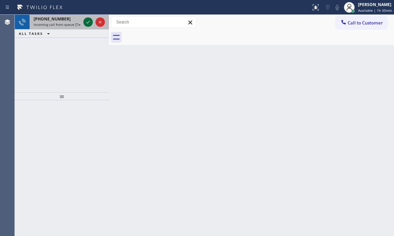
click at [87, 21] on icon at bounding box center [88, 22] width 8 height 8
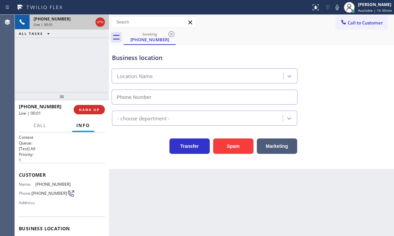
type input "[PHONE_NUMBER]"
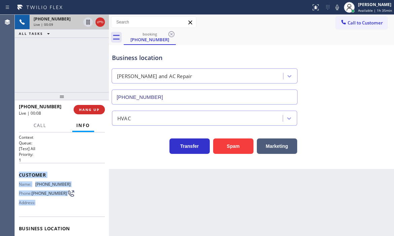
scroll to position [67, 0]
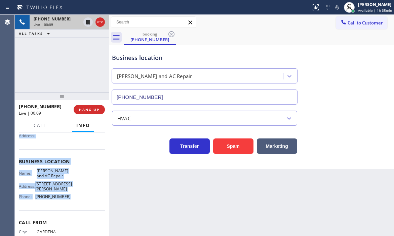
drag, startPoint x: 32, startPoint y: 186, endPoint x: 93, endPoint y: 199, distance: 62.5
click at [75, 204] on div "Context Queue: [Test] All Priority: 1 Customer Name: [PHONE_NUMBER] Phone: [PHO…" at bounding box center [62, 185] width 94 height 104
click at [88, 23] on icon at bounding box center [88, 22] width 8 height 8
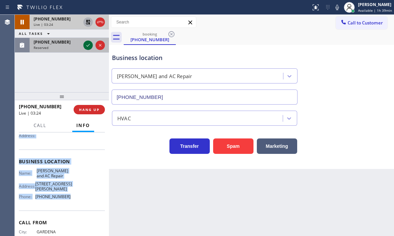
click at [90, 45] on icon at bounding box center [88, 45] width 8 height 8
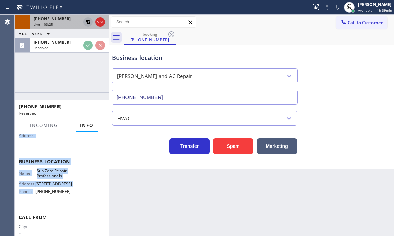
scroll to position [73, 0]
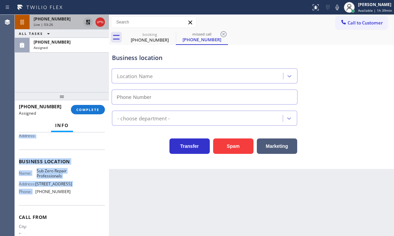
type input "[PHONE_NUMBER]"
click at [87, 24] on icon at bounding box center [88, 22] width 5 height 5
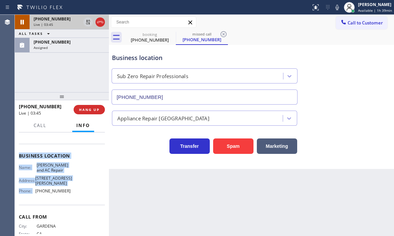
scroll to position [67, 0]
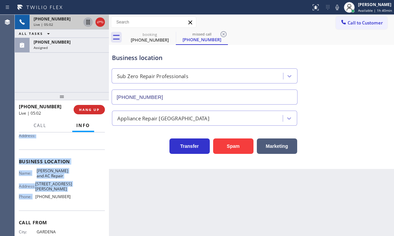
click at [64, 25] on div "Live | 05:02" at bounding box center [57, 24] width 47 height 5
click at [68, 24] on div "Live | 05:19" at bounding box center [57, 24] width 47 height 5
click at [63, 20] on div "[PHONE_NUMBER]" at bounding box center [57, 19] width 47 height 6
click at [66, 23] on div "Live | 05:23" at bounding box center [57, 24] width 47 height 5
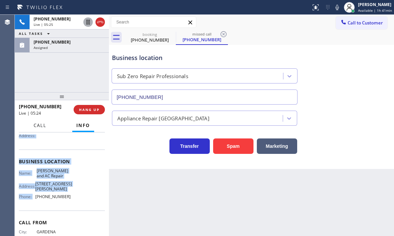
click at [41, 128] on span "Call" at bounding box center [40, 126] width 13 height 6
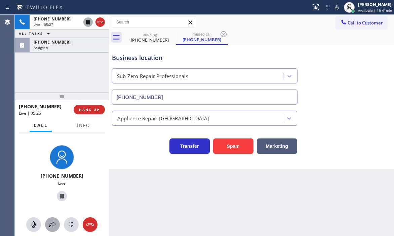
click at [54, 212] on icon at bounding box center [52, 225] width 8 height 8
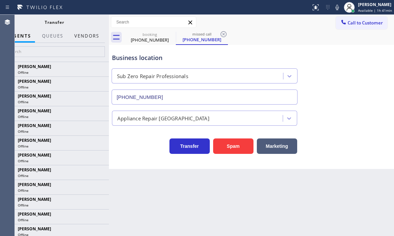
click at [87, 35] on button "Vendors" at bounding box center [86, 36] width 33 height 13
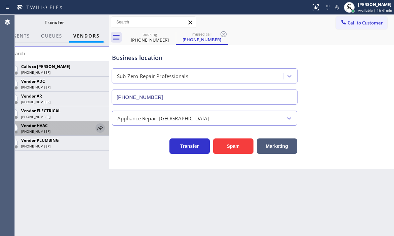
click at [98, 126] on icon at bounding box center [100, 128] width 8 height 8
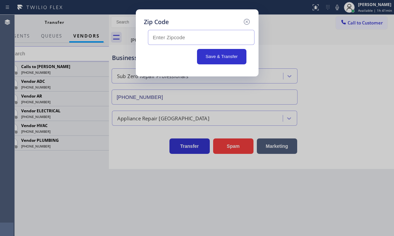
drag, startPoint x: 231, startPoint y: 36, endPoint x: 239, endPoint y: 46, distance: 12.6
click at [238, 44] on input "text" at bounding box center [201, 37] width 106 height 15
type input "90731"
click at [231, 57] on button "Save & Transfer" at bounding box center [221, 56] width 49 height 15
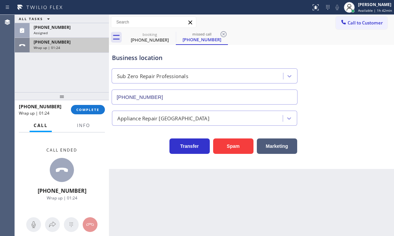
click at [76, 47] on div "Wrap up | 01:24" at bounding box center [69, 47] width 71 height 5
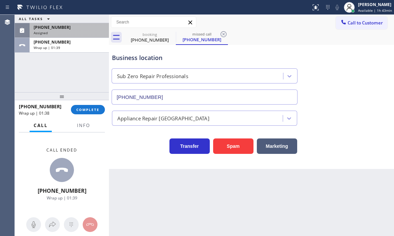
click at [73, 33] on div "Assigned" at bounding box center [69, 33] width 71 height 5
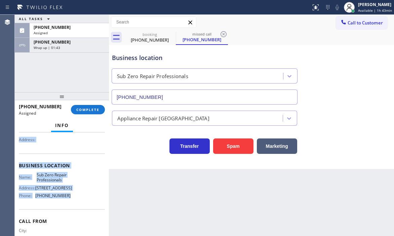
scroll to position [79, 0]
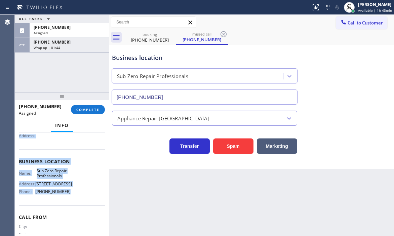
drag, startPoint x: 19, startPoint y: 173, endPoint x: 71, endPoint y: 205, distance: 60.5
click at [70, 207] on div "Context Queue: Appliance Repair High End Priority: 0 Task Age: [DEMOGRAPHIC_DAT…" at bounding box center [62, 156] width 86 height 201
click at [84, 105] on button "COMPLETE" at bounding box center [88, 109] width 34 height 9
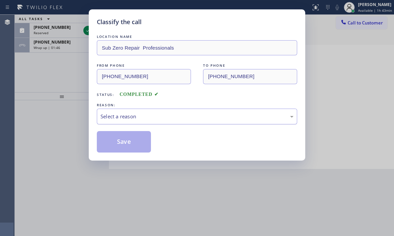
click at [138, 116] on div "Select a reason" at bounding box center [196, 117] width 193 height 8
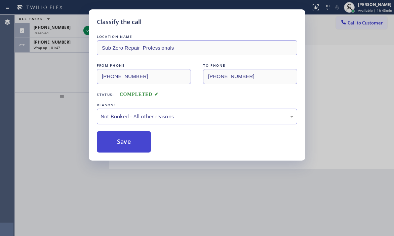
click at [110, 142] on button "Save" at bounding box center [124, 141] width 54 height 21
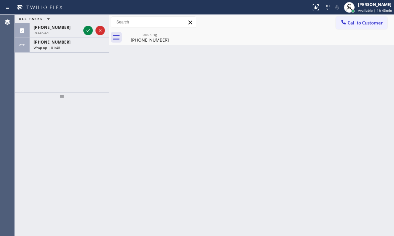
drag, startPoint x: 86, startPoint y: 31, endPoint x: 295, endPoint y: 58, distance: 210.3
click at [88, 31] on icon at bounding box center [88, 31] width 8 height 8
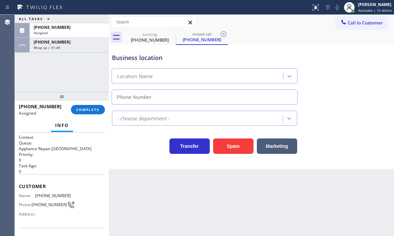
type input "[PHONE_NUMBER]"
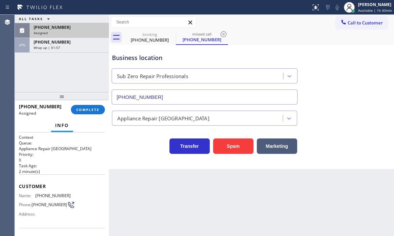
drag, startPoint x: 74, startPoint y: 28, endPoint x: 71, endPoint y: 34, distance: 6.8
click at [74, 27] on div "[PHONE_NUMBER]" at bounding box center [69, 28] width 71 height 6
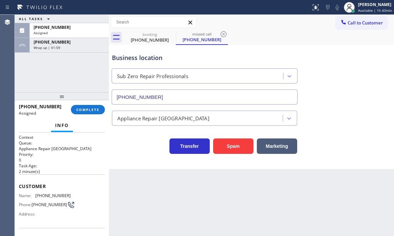
drag, startPoint x: 67, startPoint y: 28, endPoint x: 41, endPoint y: 112, distance: 88.2
click at [67, 29] on div "[PHONE_NUMBER]" at bounding box center [69, 28] width 71 height 6
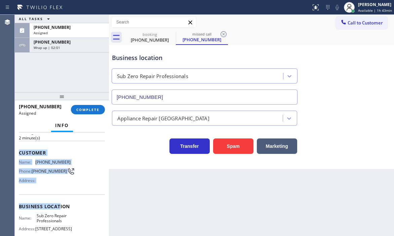
scroll to position [67, 0]
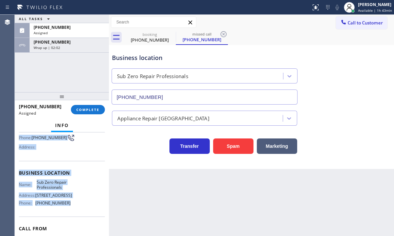
drag, startPoint x: 19, startPoint y: 184, endPoint x: 70, endPoint y: 212, distance: 58.2
click at [70, 212] on div "Context Queue: Appliance Repair High End Priority: 0 Task Age: [DEMOGRAPHIC_DAT…" at bounding box center [62, 168] width 86 height 201
click at [78, 113] on button "COMPLETE" at bounding box center [88, 109] width 34 height 9
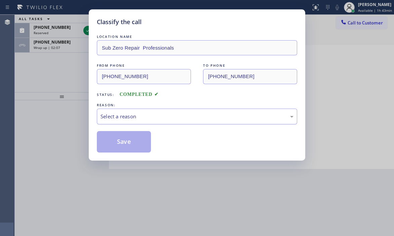
drag, startPoint x: 127, startPoint y: 115, endPoint x: 131, endPoint y: 123, distance: 9.8
click at [127, 115] on div "Select a reason" at bounding box center [196, 117] width 193 height 8
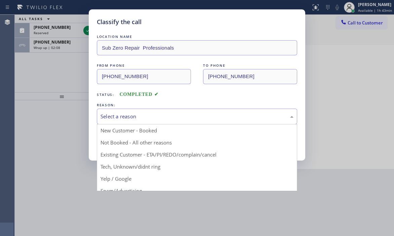
drag, startPoint x: 117, startPoint y: 140, endPoint x: 114, endPoint y: 142, distance: 3.8
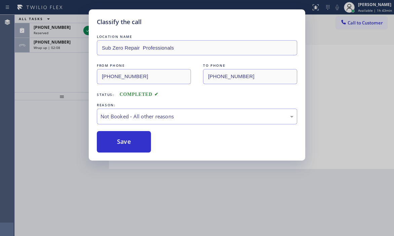
drag, startPoint x: 114, startPoint y: 142, endPoint x: 90, endPoint y: 95, distance: 52.9
click at [113, 142] on button "Save" at bounding box center [124, 141] width 54 height 21
click at [68, 26] on div "Classify the call LOCATION NAME Sub Zero Repair Professionals FROM PHONE [PHONE…" at bounding box center [197, 118] width 394 height 236
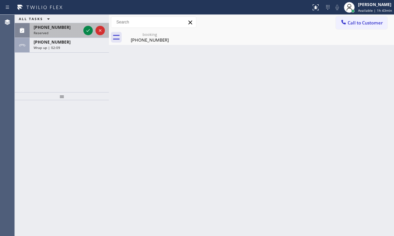
drag, startPoint x: 72, startPoint y: 30, endPoint x: 77, endPoint y: 30, distance: 5.4
click at [74, 30] on div "[PHONE_NUMBER] Reserved" at bounding box center [56, 30] width 52 height 15
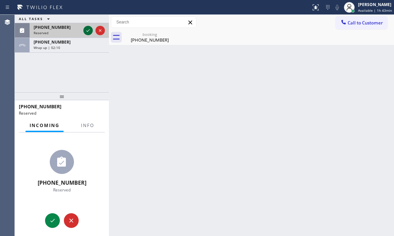
click at [84, 30] on icon at bounding box center [88, 31] width 8 height 8
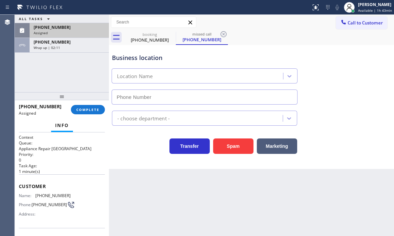
type input "[PHONE_NUMBER]"
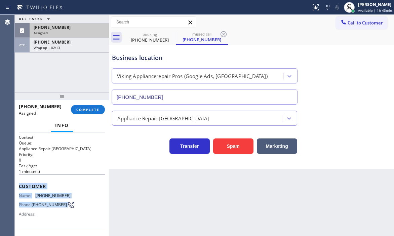
scroll to position [101, 0]
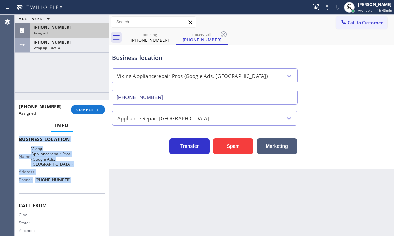
drag, startPoint x: 29, startPoint y: 188, endPoint x: 81, endPoint y: 192, distance: 52.6
click at [81, 192] on div "Context Queue: Appliance Repair High End Priority: 0 Task Age: [DEMOGRAPHIC_DAT…" at bounding box center [62, 185] width 94 height 104
drag, startPoint x: 86, startPoint y: 113, endPoint x: 89, endPoint y: 113, distance: 3.4
click at [86, 113] on button "COMPLETE" at bounding box center [88, 109] width 34 height 9
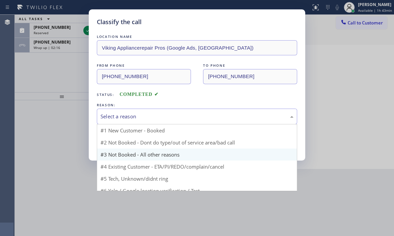
drag, startPoint x: 145, startPoint y: 118, endPoint x: 130, endPoint y: 144, distance: 30.0
click at [145, 119] on div "Select a reason" at bounding box center [196, 117] width 193 height 8
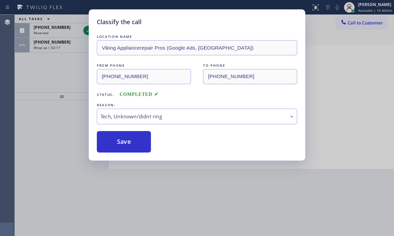
drag, startPoint x: 125, startPoint y: 140, endPoint x: 330, endPoint y: 153, distance: 205.0
click at [142, 142] on button "Save" at bounding box center [124, 141] width 54 height 21
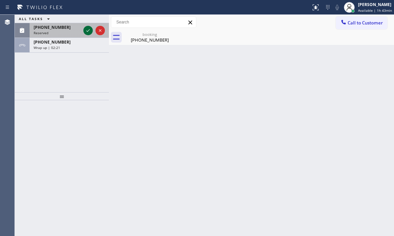
click at [86, 27] on icon at bounding box center [88, 31] width 8 height 8
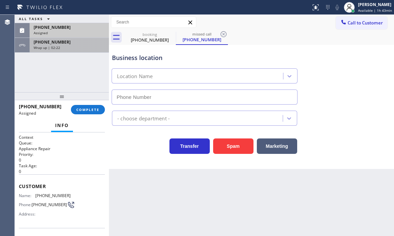
type input "[PHONE_NUMBER]"
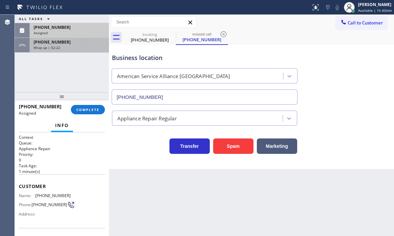
click at [80, 47] on div "Wrap up | 02:22" at bounding box center [69, 47] width 71 height 5
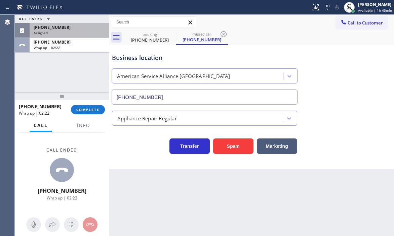
drag, startPoint x: 86, startPoint y: 109, endPoint x: 120, endPoint y: 114, distance: 34.0
click at [88, 109] on span "COMPLETE" at bounding box center [87, 109] width 23 height 5
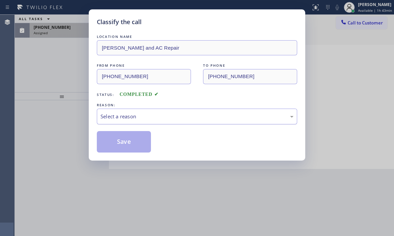
drag, startPoint x: 145, startPoint y: 116, endPoint x: 145, endPoint y: 123, distance: 7.1
click at [145, 116] on div "Select a reason" at bounding box center [196, 117] width 193 height 8
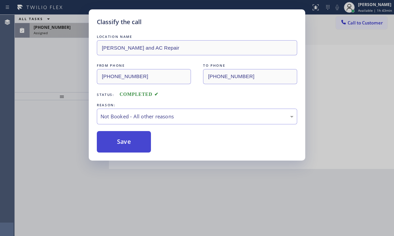
click at [121, 142] on button "Save" at bounding box center [124, 141] width 54 height 21
click at [71, 32] on div "Classify the call LOCATION NAME [PERSON_NAME] and AC Repair FROM PHONE [PHONE_N…" at bounding box center [197, 118] width 394 height 236
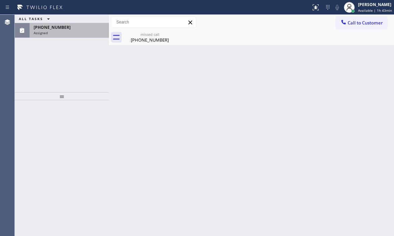
drag, startPoint x: 71, startPoint y: 31, endPoint x: 85, endPoint y: 94, distance: 64.0
click at [72, 32] on div "Assigned" at bounding box center [69, 33] width 71 height 5
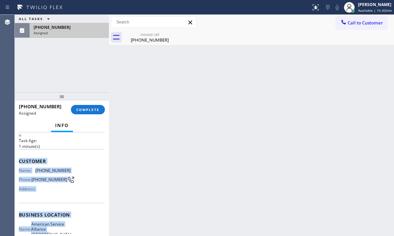
scroll to position [67, 0]
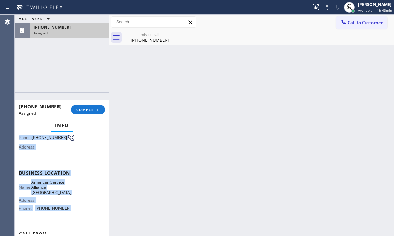
drag, startPoint x: 22, startPoint y: 185, endPoint x: 80, endPoint y: 214, distance: 65.0
click at [80, 212] on div "Context Queue: Appliance Repair Priority: 0 Task Age: [DEMOGRAPHIC_DATA] minute…" at bounding box center [62, 185] width 94 height 104
click at [84, 113] on button "COMPLETE" at bounding box center [88, 109] width 34 height 9
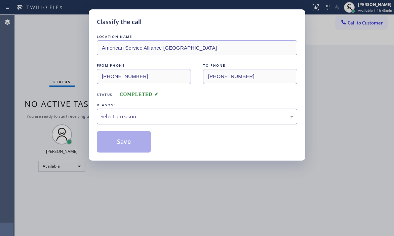
drag, startPoint x: 132, startPoint y: 109, endPoint x: 131, endPoint y: 119, distance: 9.7
click at [132, 109] on div "Select a reason" at bounding box center [197, 117] width 200 height 16
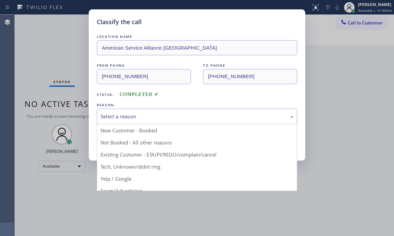
drag, startPoint x: 122, startPoint y: 166, endPoint x: 122, endPoint y: 161, distance: 4.7
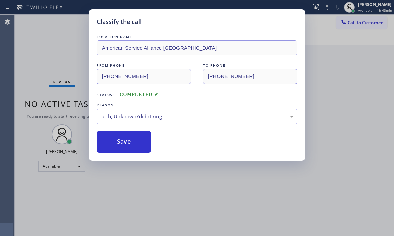
drag, startPoint x: 122, startPoint y: 144, endPoint x: 185, endPoint y: 157, distance: 64.8
click at [132, 146] on button "Save" at bounding box center [124, 141] width 54 height 21
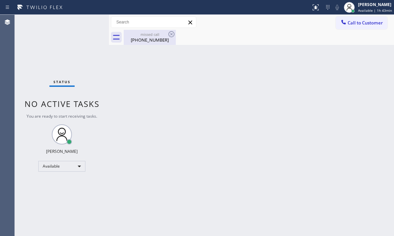
click at [141, 32] on div "missed call" at bounding box center [149, 34] width 51 height 5
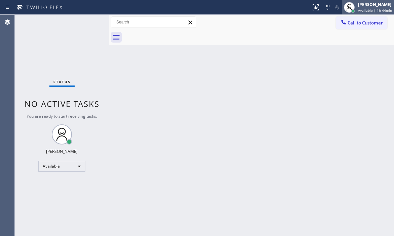
click at [357, 6] on div "[PERSON_NAME]" at bounding box center [375, 5] width 34 height 6
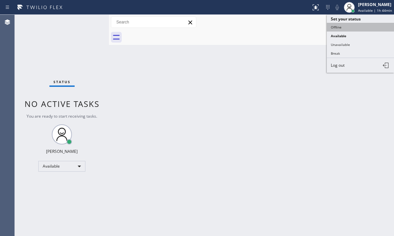
click at [339, 29] on button "Offline" at bounding box center [360, 27] width 67 height 9
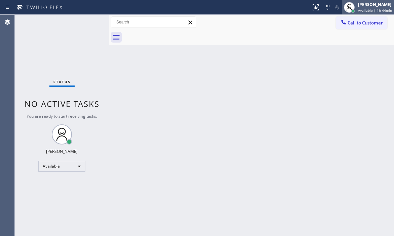
click at [357, 7] on div "[PERSON_NAME]" at bounding box center [375, 5] width 34 height 6
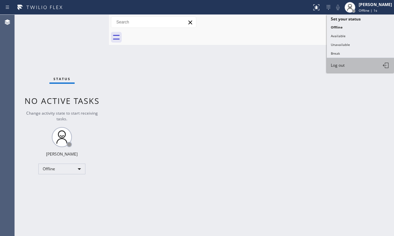
click at [343, 64] on span "Log out" at bounding box center [338, 65] width 14 height 6
